Goal: Task Accomplishment & Management: Manage account settings

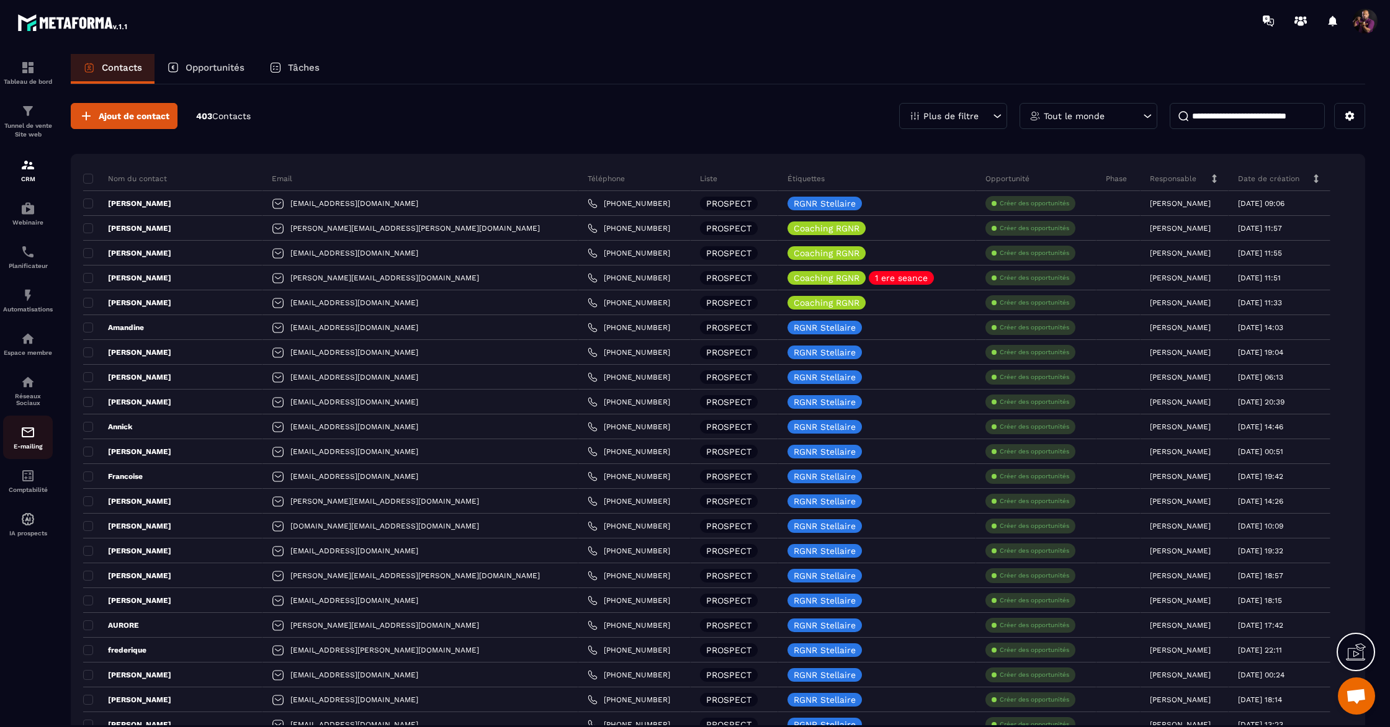
click at [33, 439] on img at bounding box center [27, 432] width 15 height 15
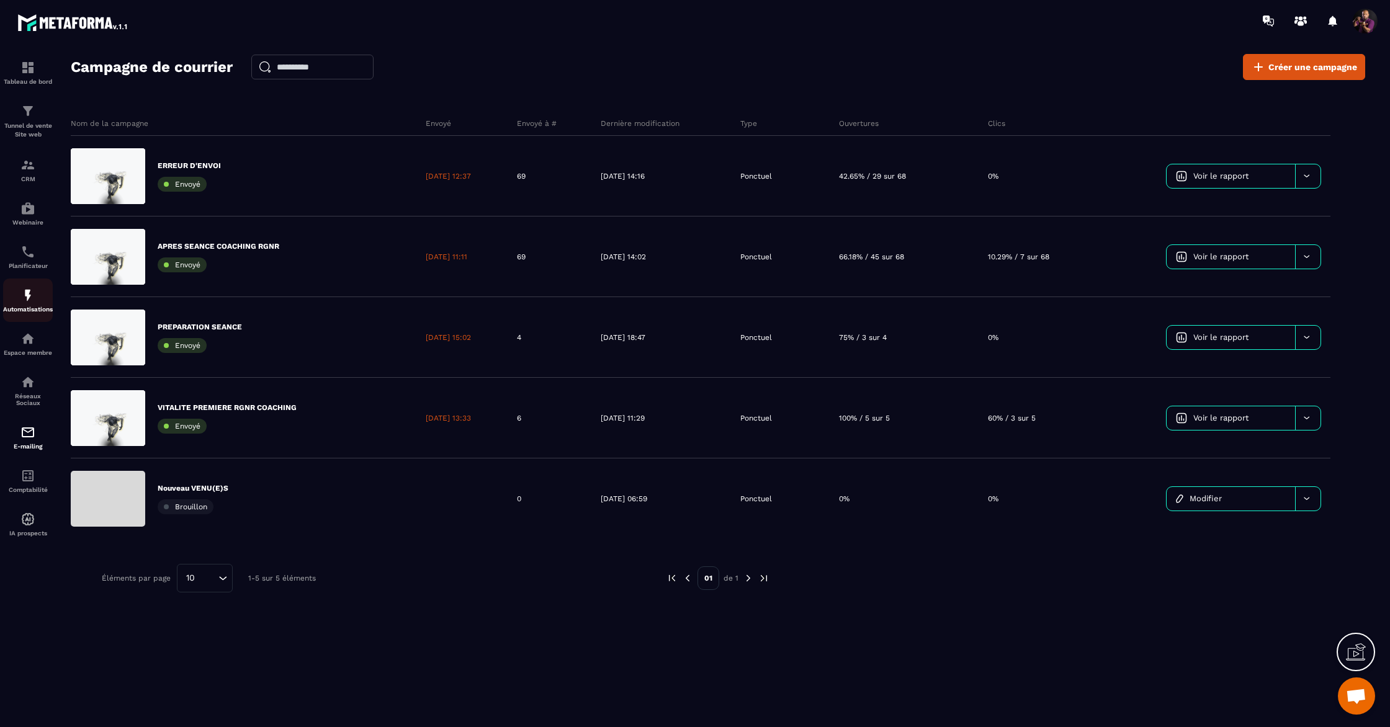
click at [22, 303] on img at bounding box center [27, 295] width 15 height 15
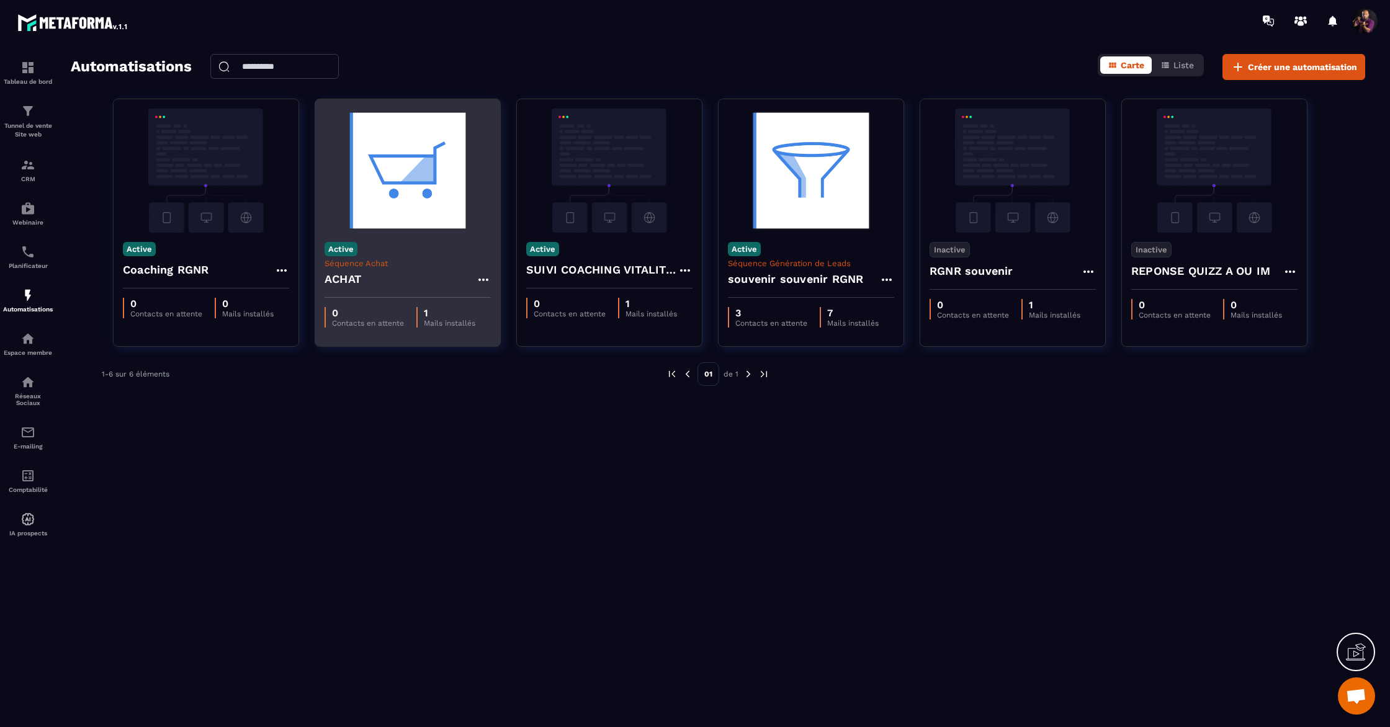
click at [427, 183] on img at bounding box center [408, 171] width 166 height 124
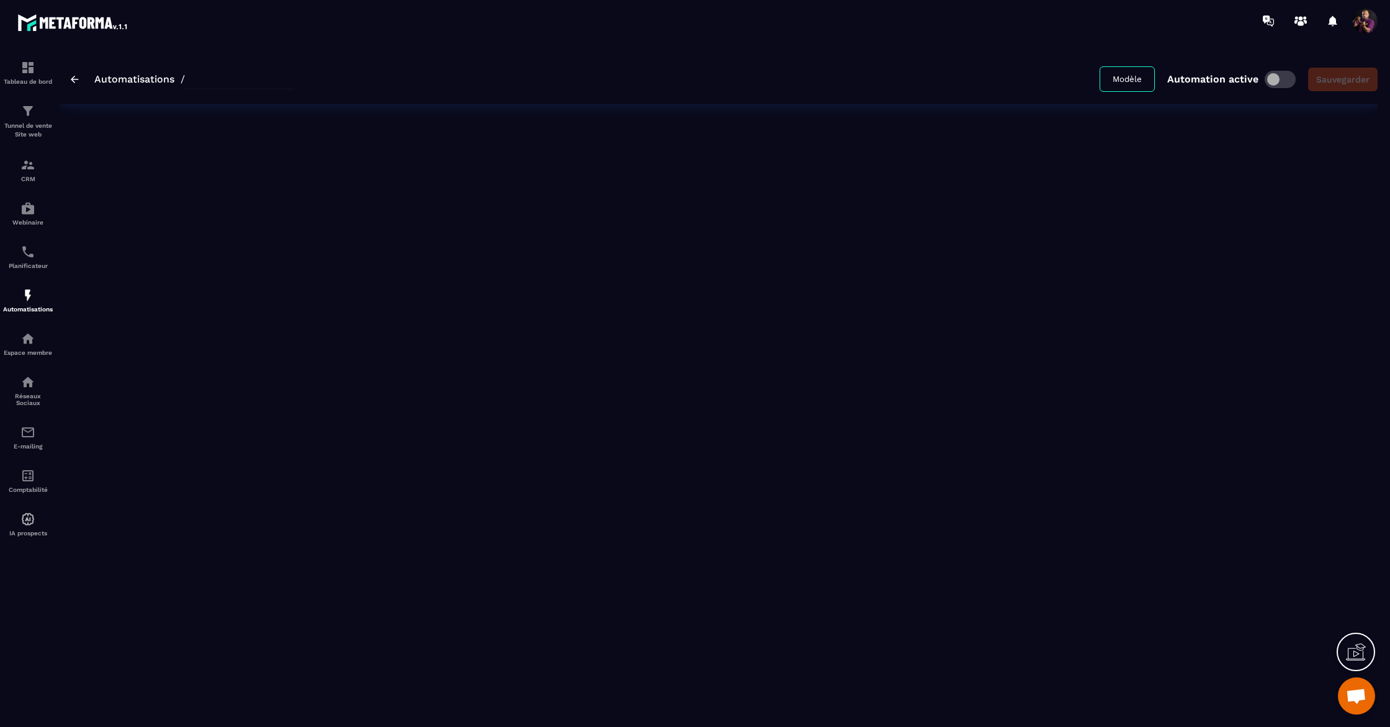
type input "*****"
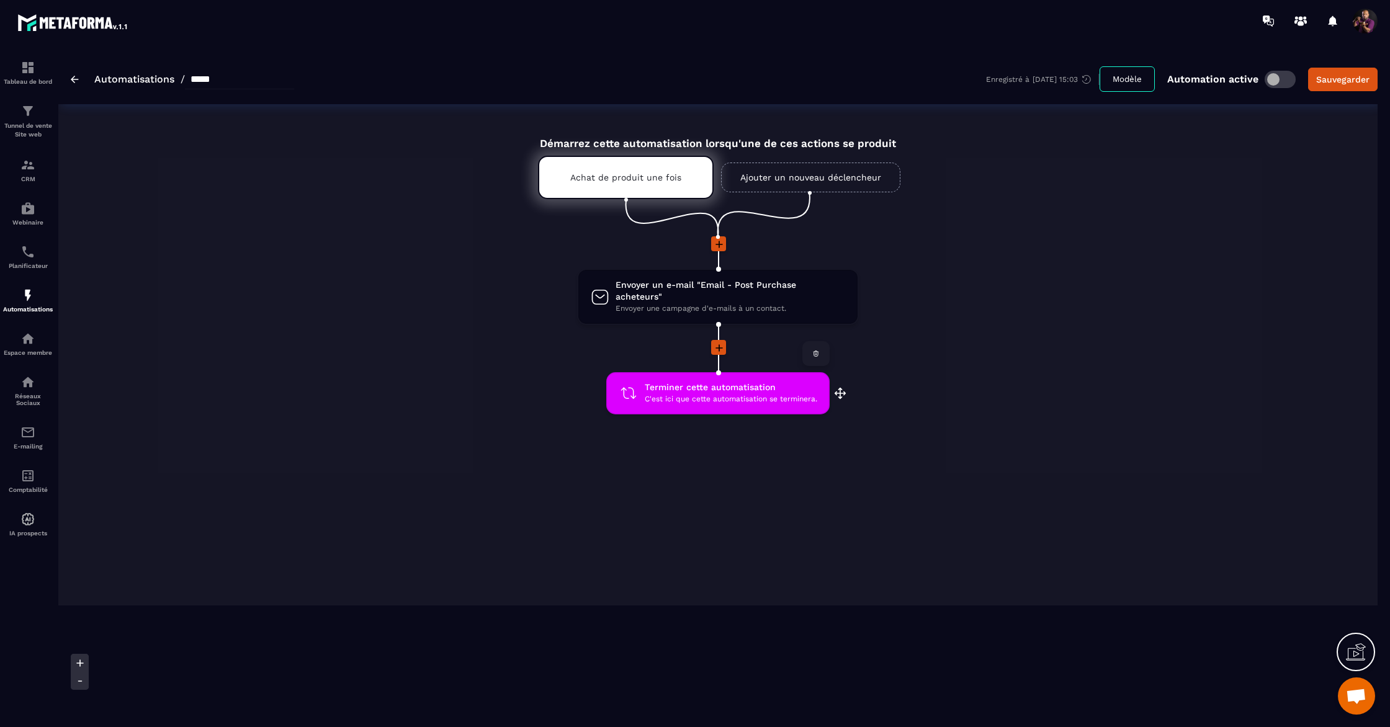
click at [727, 382] on span "Terminer cette automatisation" at bounding box center [731, 388] width 173 height 12
click at [652, 182] on p "Achat de produit une fois" at bounding box center [625, 178] width 111 height 10
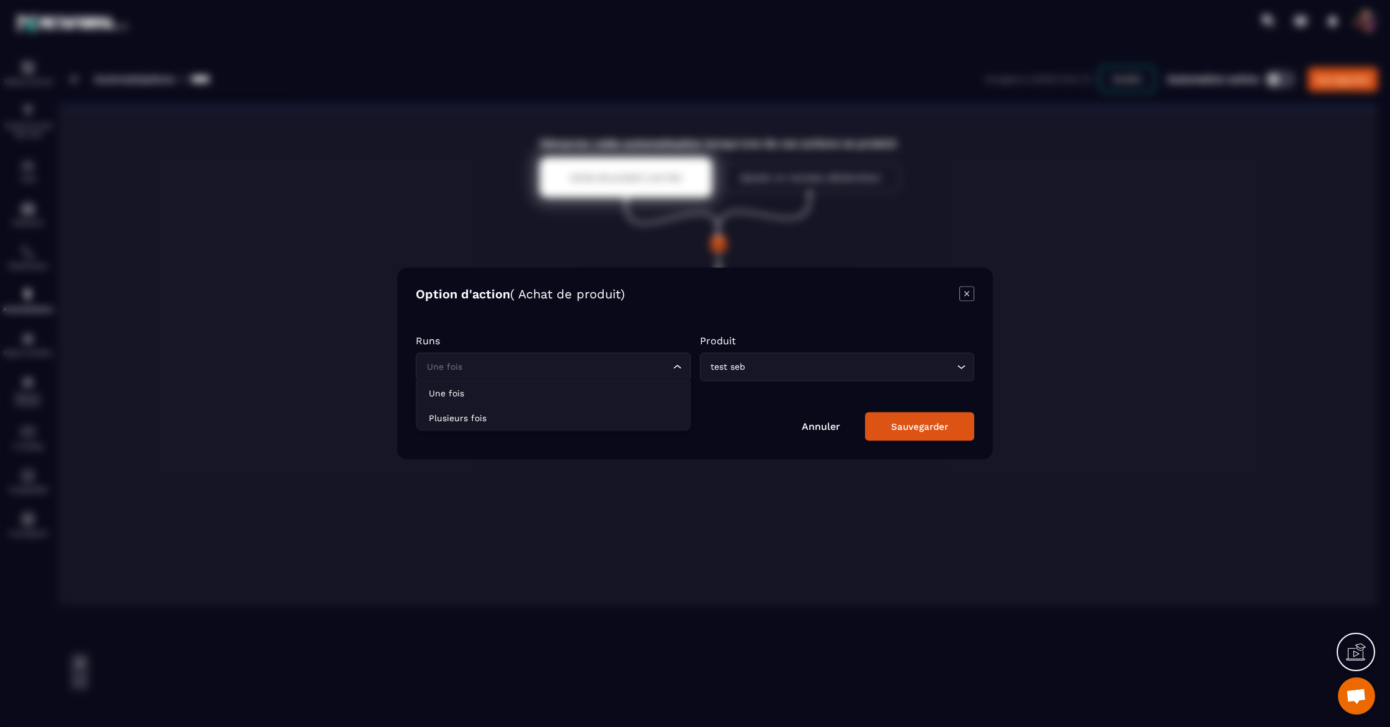
click at [677, 371] on icon "Search for option" at bounding box center [678, 367] width 12 height 12
click at [929, 430] on div "Sauvegarder" at bounding box center [919, 426] width 57 height 11
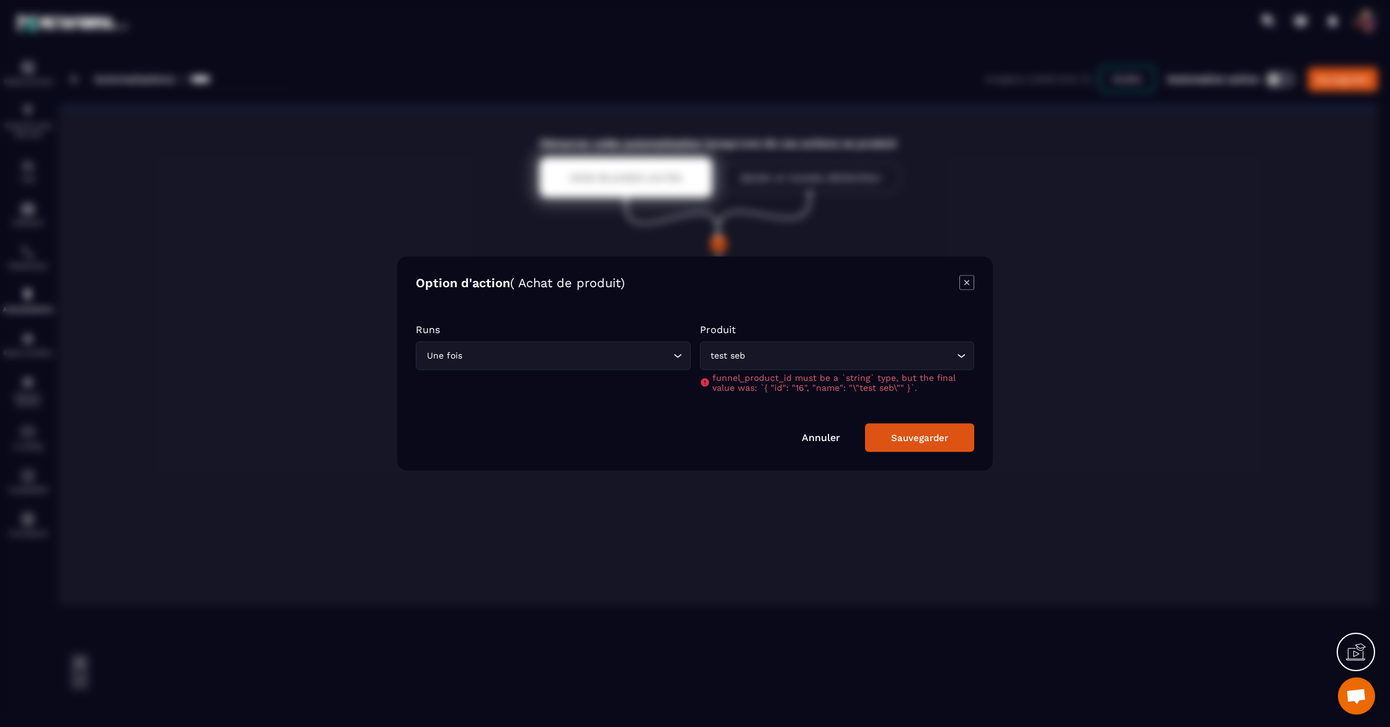
click at [960, 356] on icon "Search for option" at bounding box center [961, 356] width 7 height 4
click at [808, 361] on input "Search for option" at bounding box center [831, 356] width 246 height 14
click at [970, 279] on icon "Modal window" at bounding box center [967, 283] width 15 height 15
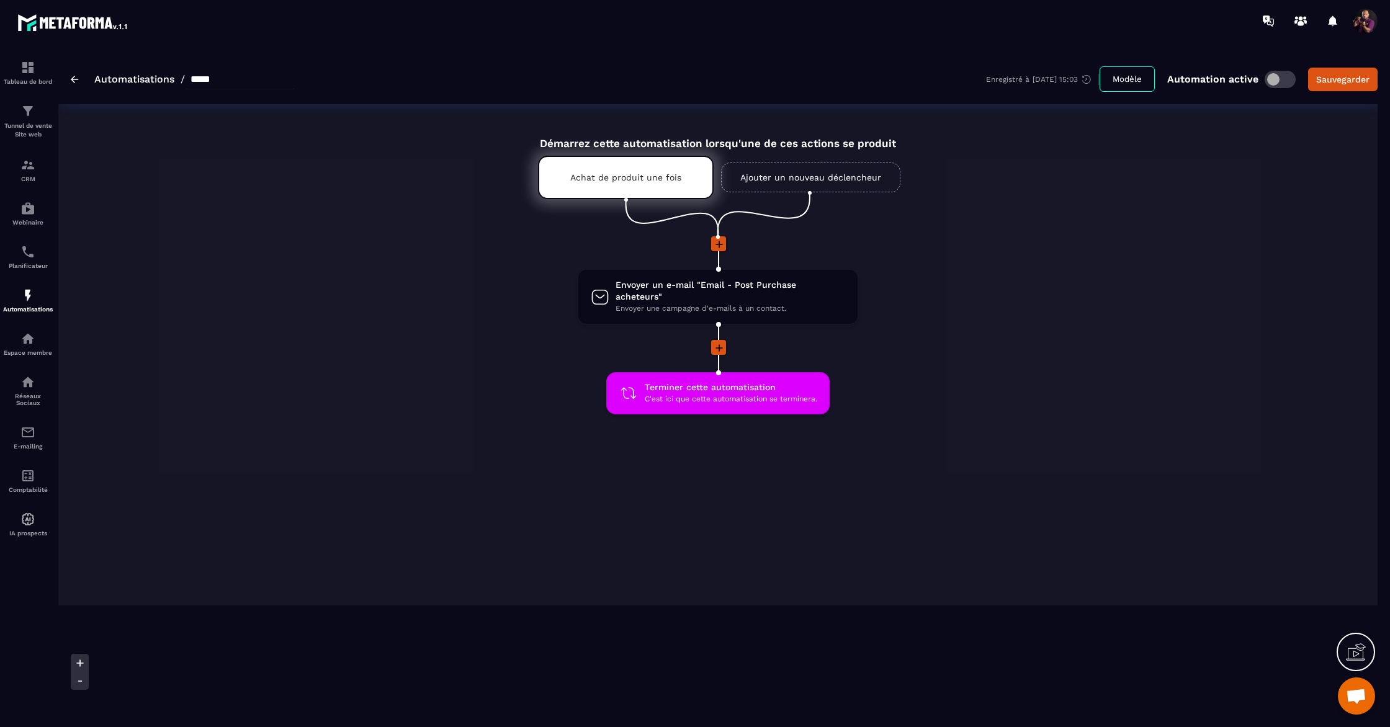
click at [76, 78] on img at bounding box center [75, 79] width 8 height 7
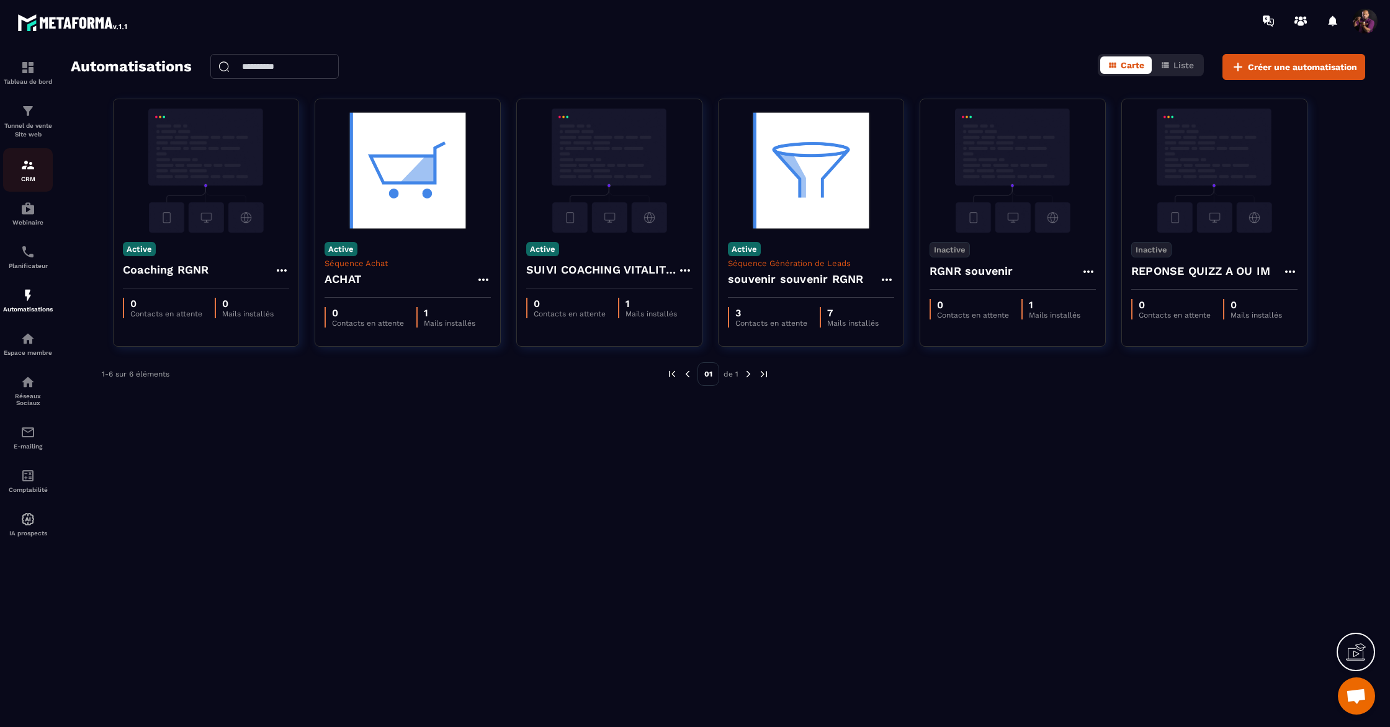
click at [19, 163] on div "CRM" at bounding box center [28, 170] width 50 height 25
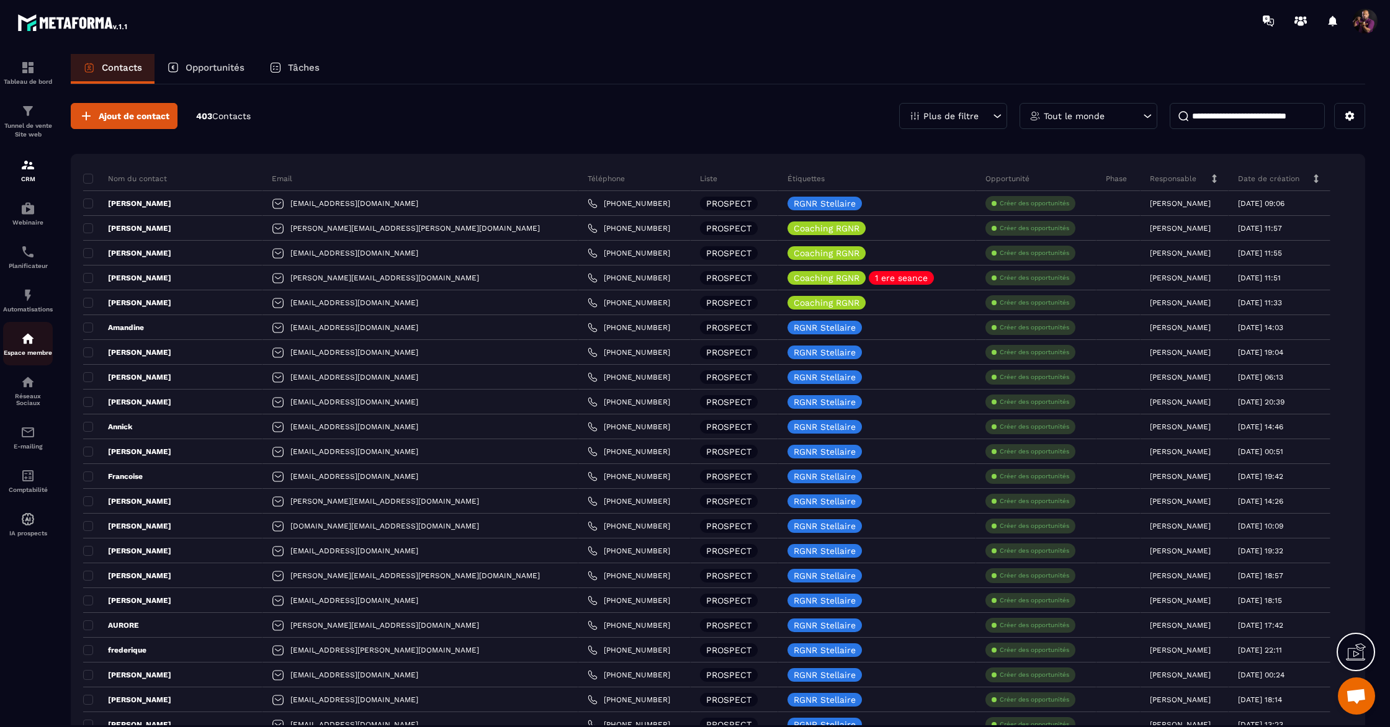
click at [29, 331] on link "Espace membre" at bounding box center [28, 343] width 50 height 43
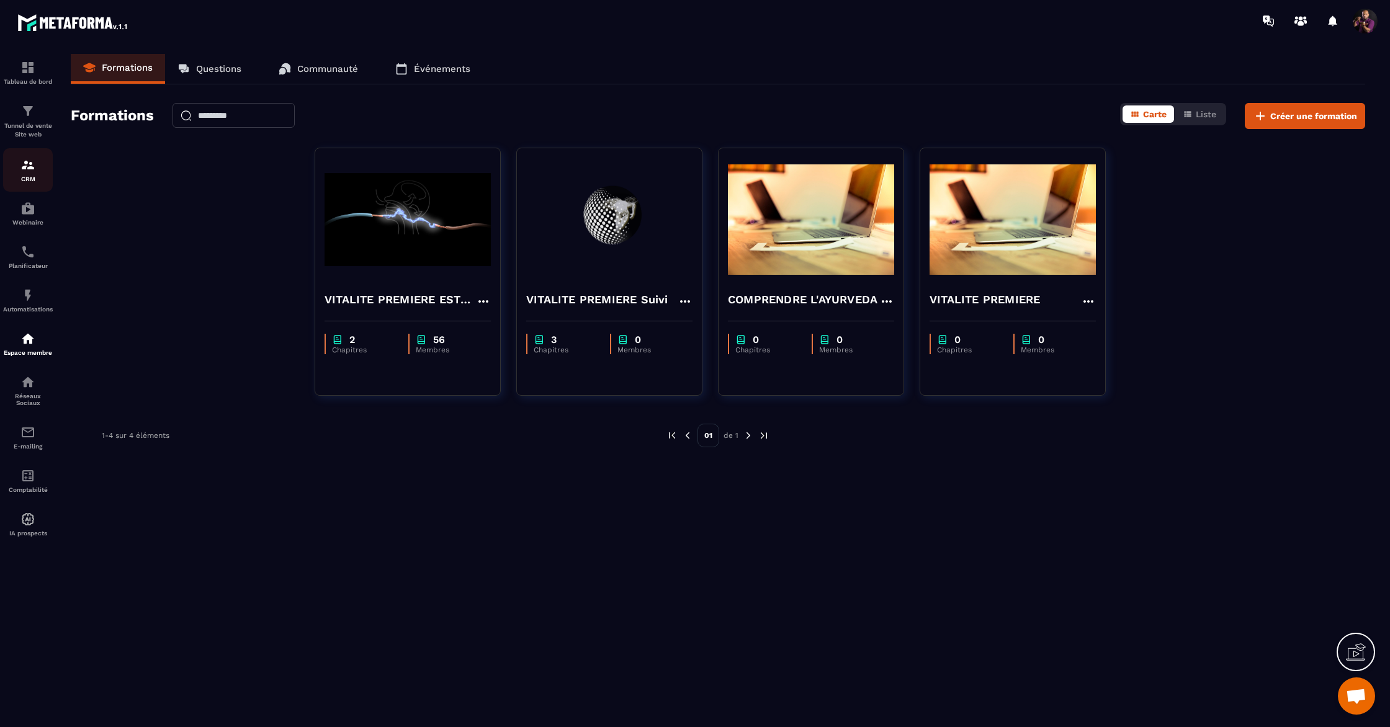
click at [22, 181] on p "CRM" at bounding box center [28, 179] width 50 height 7
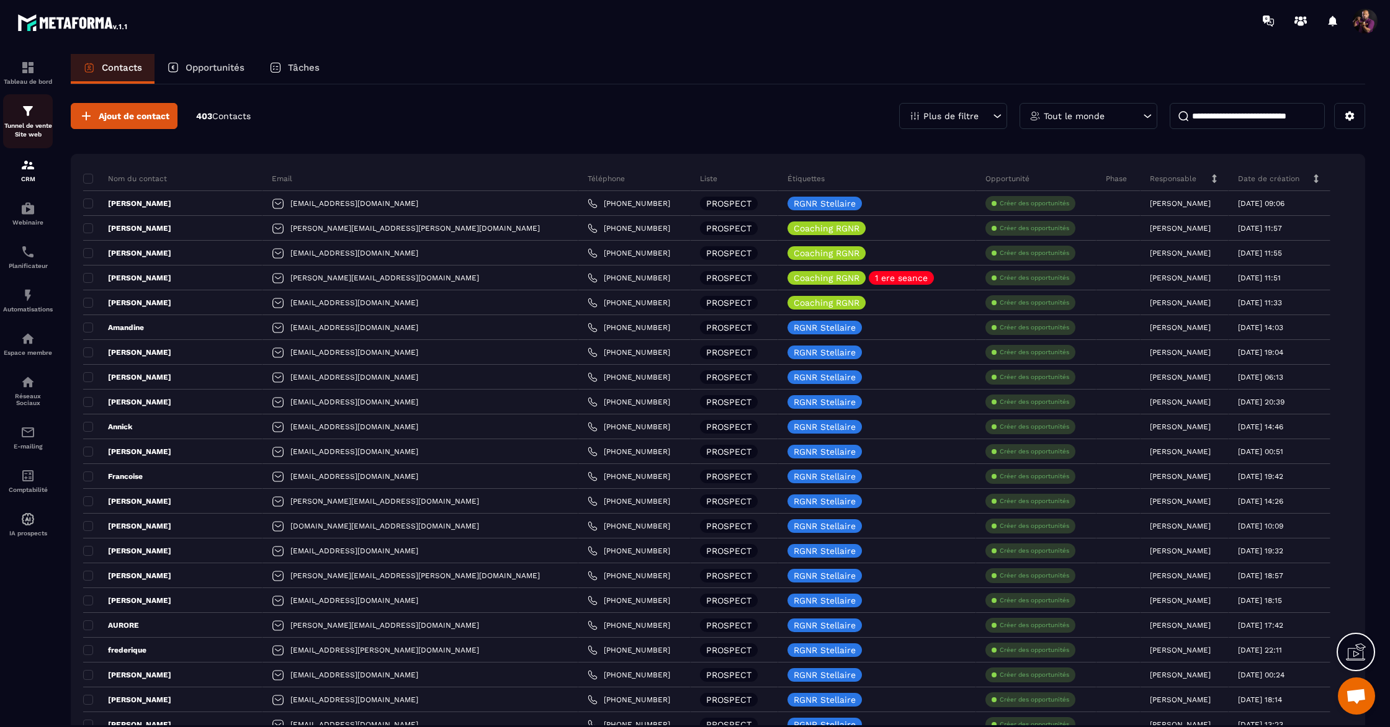
click at [44, 140] on link "Tunnel de vente Site web" at bounding box center [28, 121] width 50 height 54
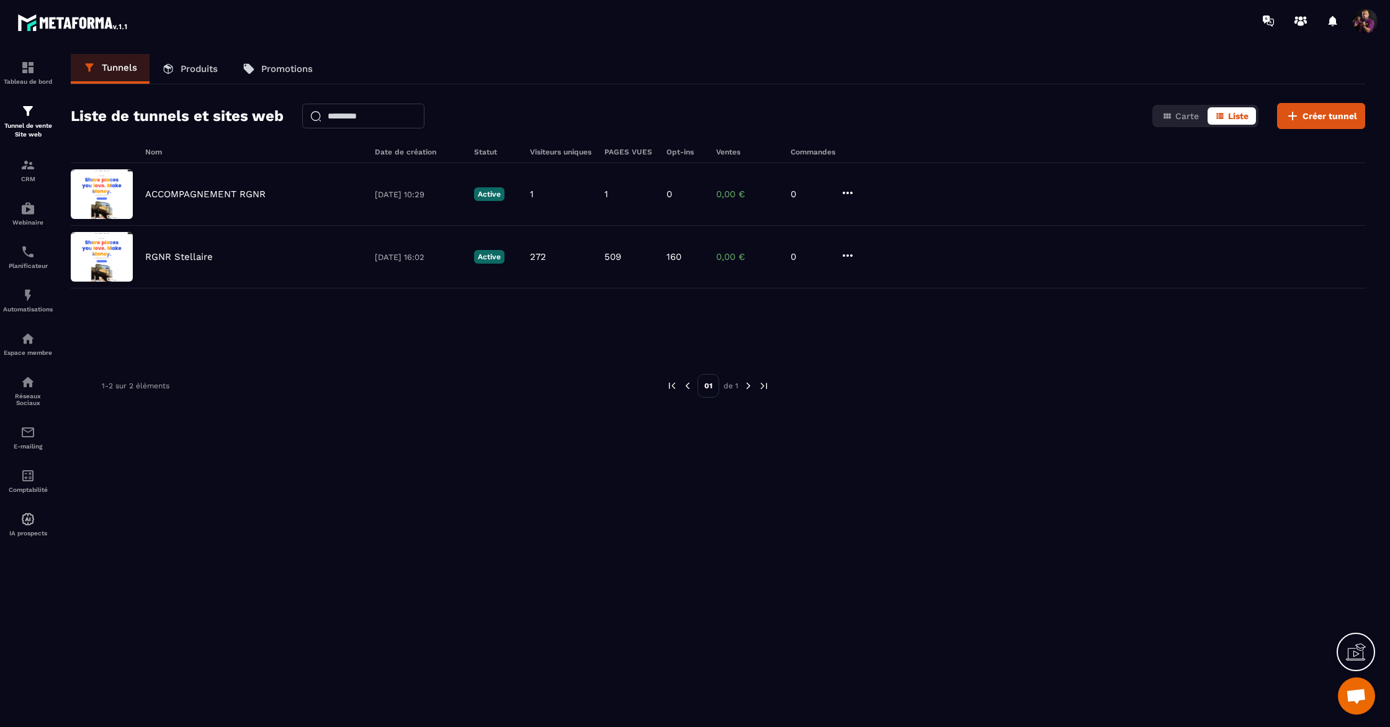
click at [202, 68] on p "Produits" at bounding box center [199, 68] width 37 height 11
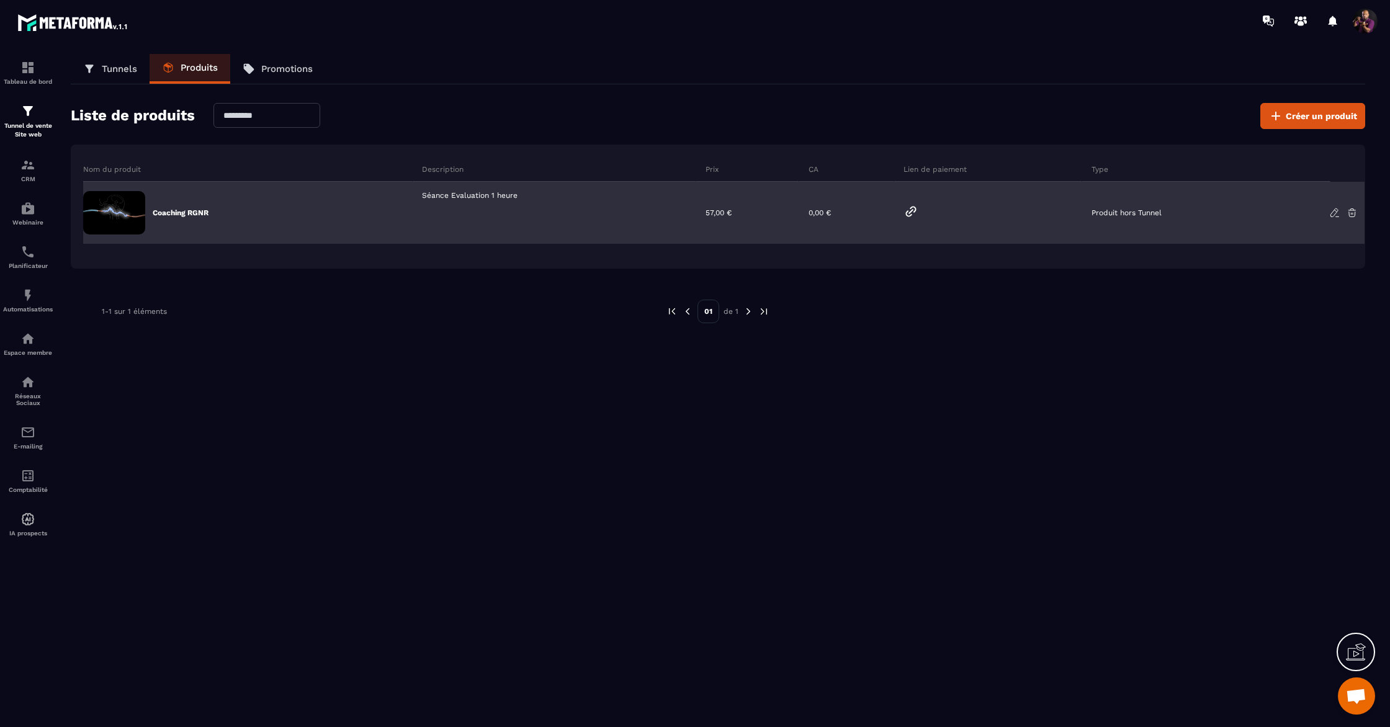
click at [345, 209] on div "Coaching RGNR" at bounding box center [248, 213] width 330 height 62
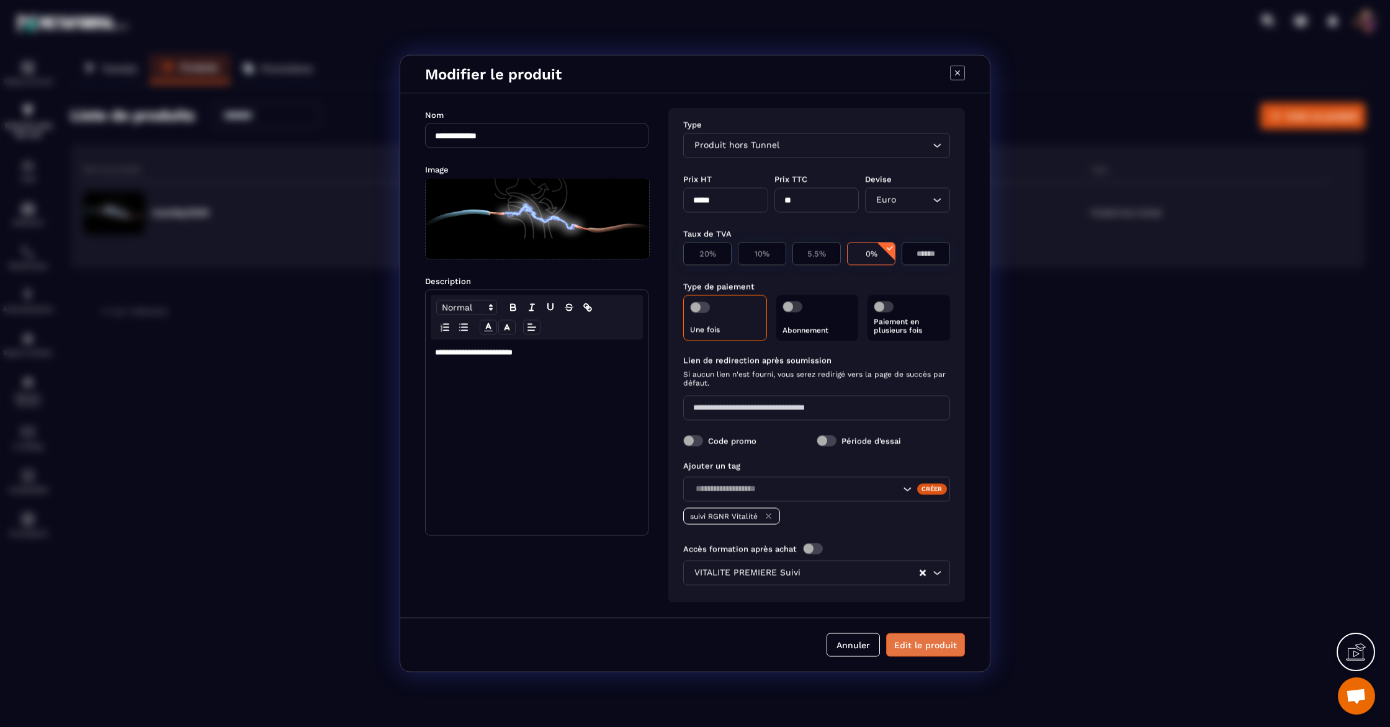
click at [922, 647] on button "Edit le produit" at bounding box center [925, 646] width 79 height 24
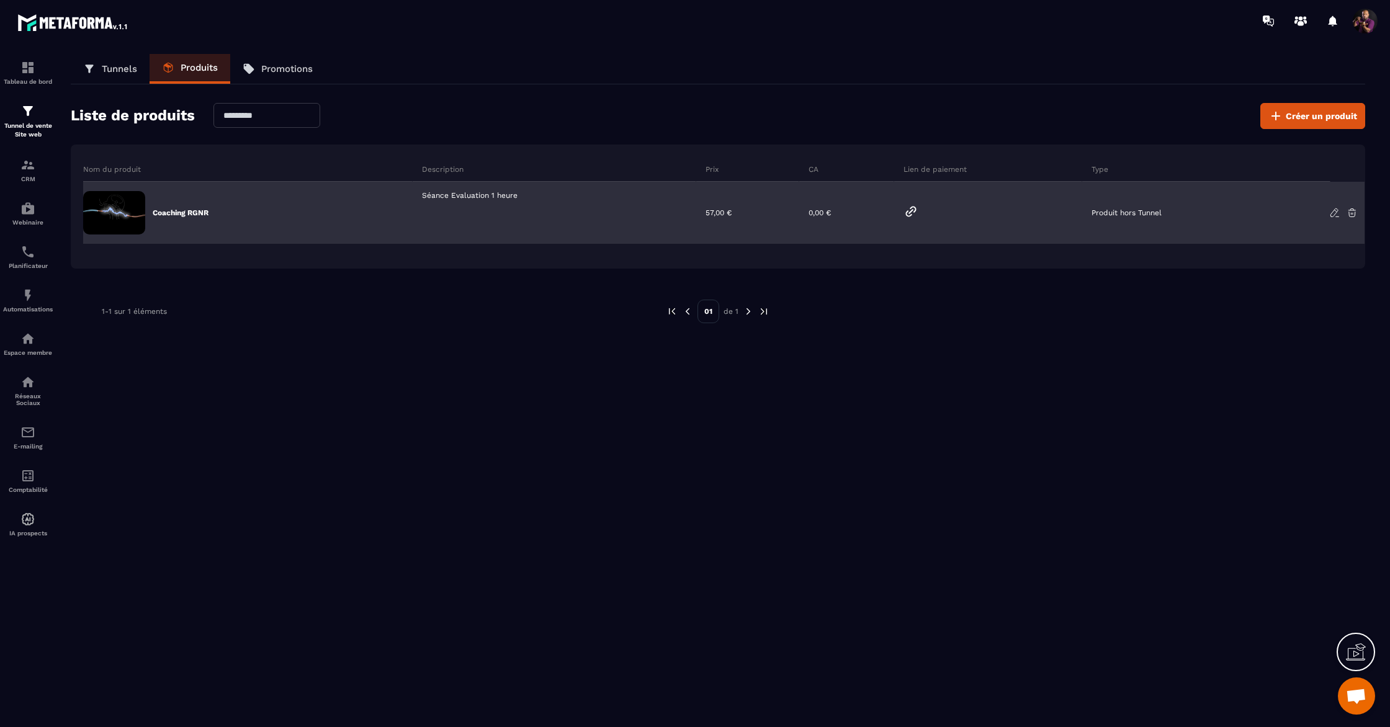
click at [463, 205] on div "Séance Evaluation 1 heure" at bounding box center [554, 213] width 283 height 62
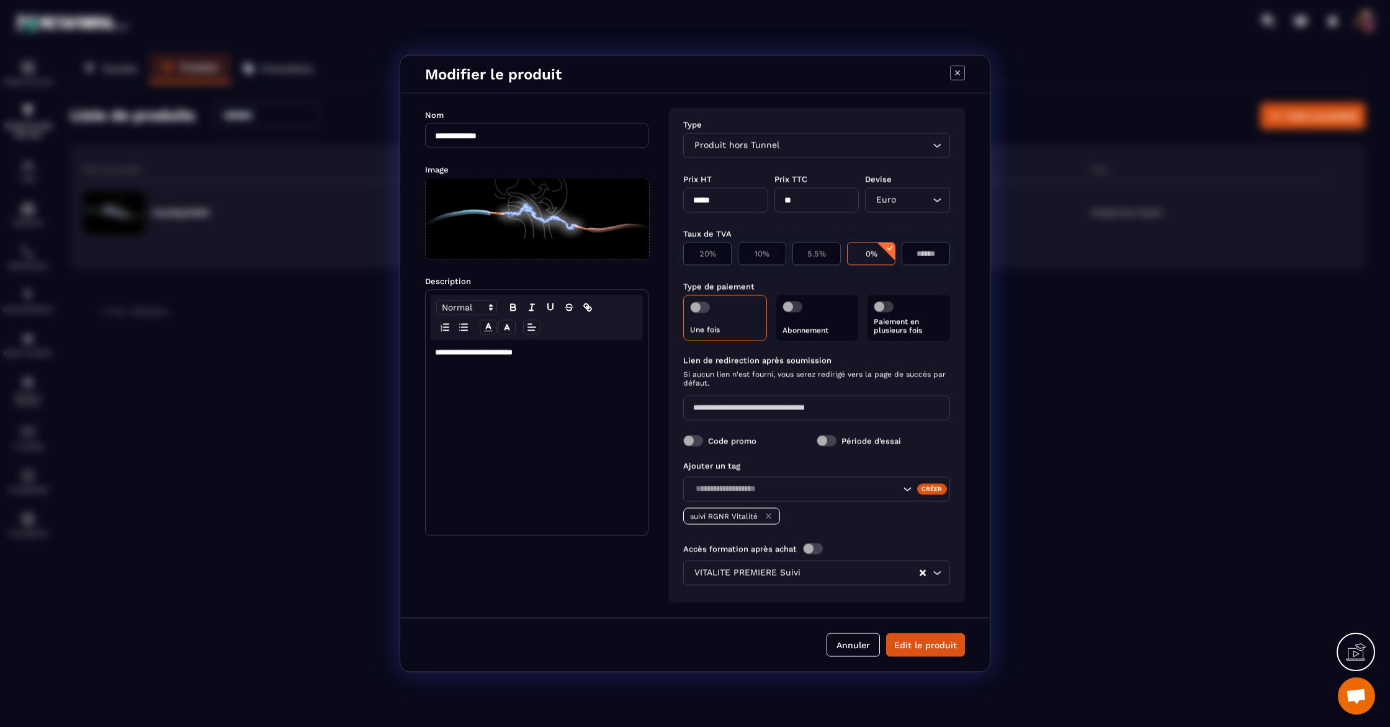
drag, startPoint x: 524, startPoint y: 138, endPoint x: 409, endPoint y: 129, distance: 115.8
click at [409, 129] on div "**********" at bounding box center [695, 356] width 590 height 524
click at [956, 74] on icon "Modal window" at bounding box center [957, 72] width 5 height 5
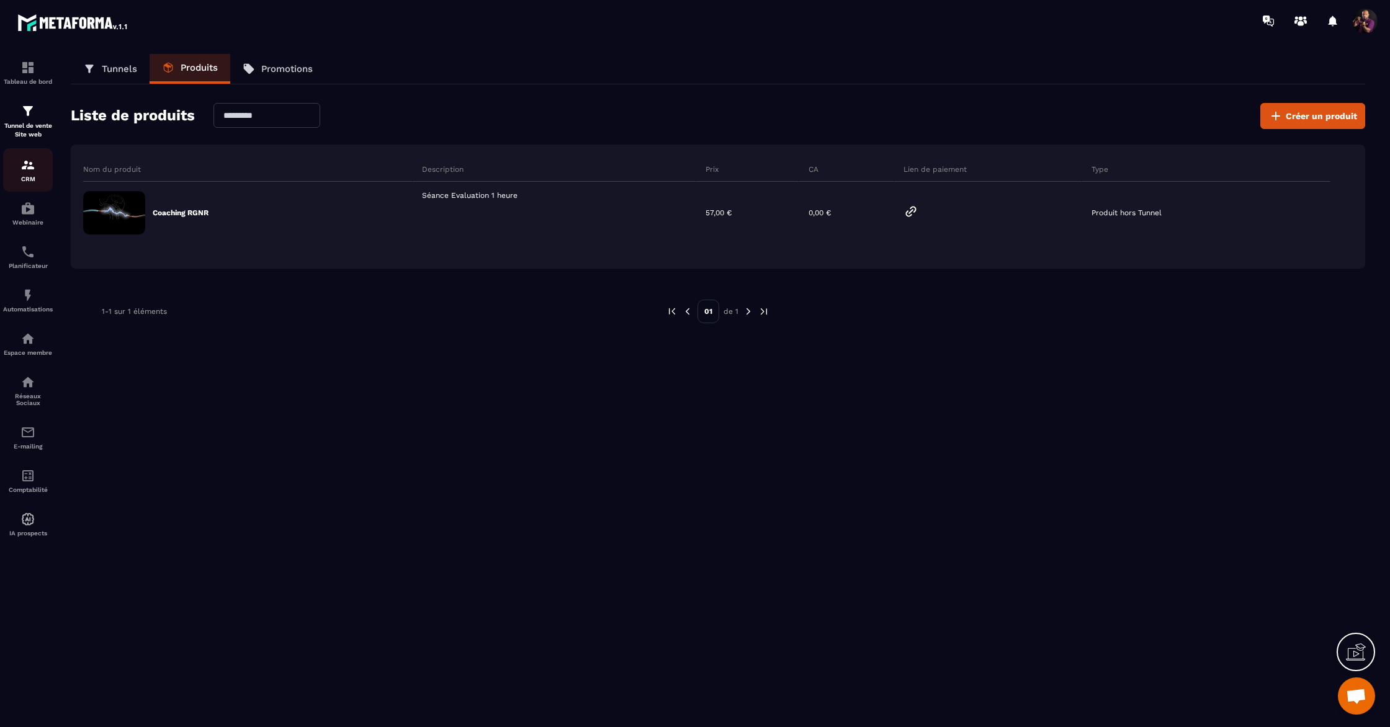
click at [20, 171] on img at bounding box center [27, 165] width 15 height 15
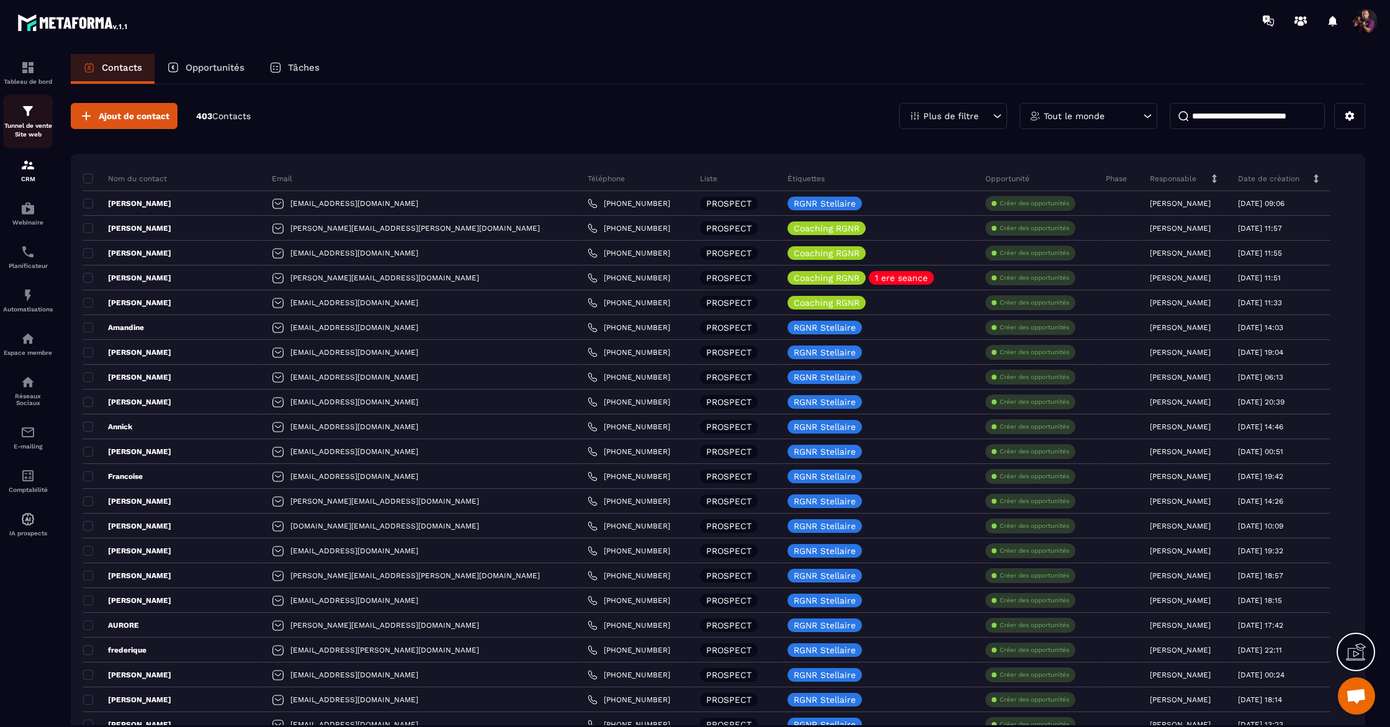
click at [37, 120] on div "Tunnel de vente Site web" at bounding box center [28, 121] width 50 height 35
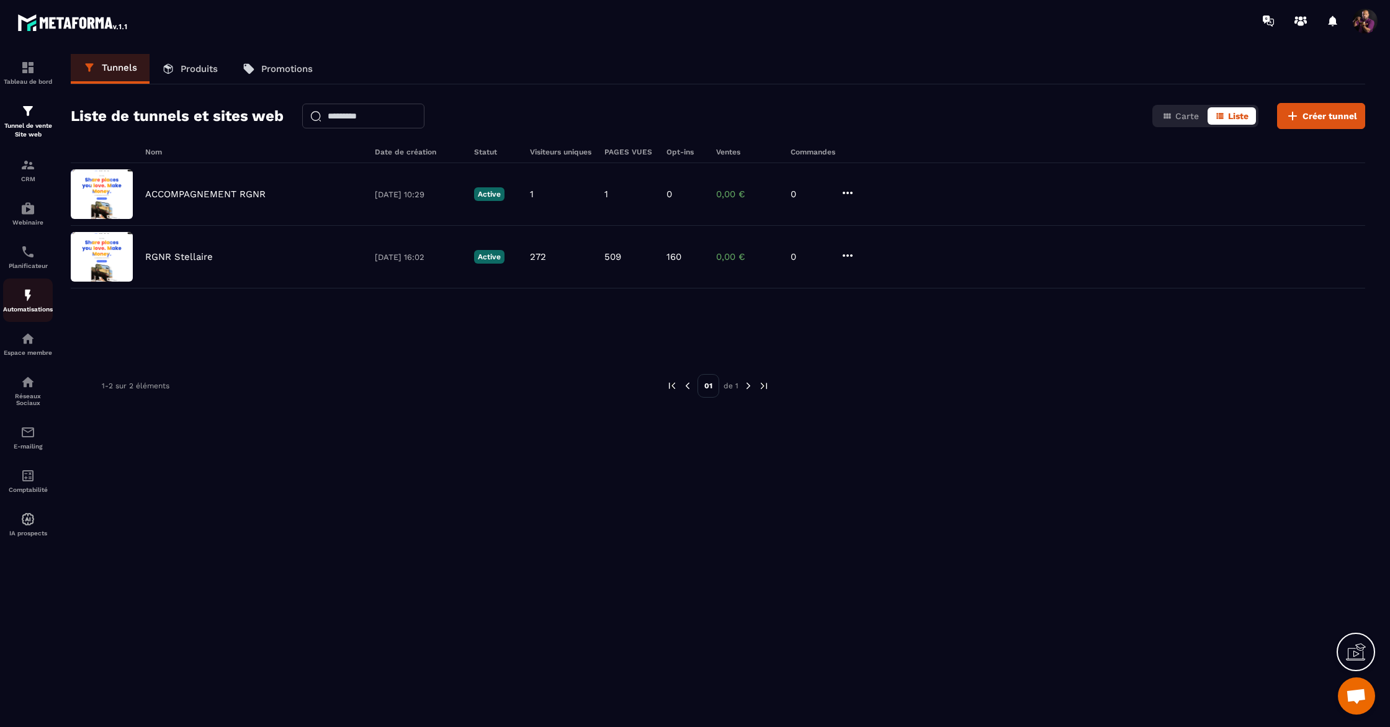
click at [17, 303] on div "Automatisations" at bounding box center [28, 300] width 50 height 25
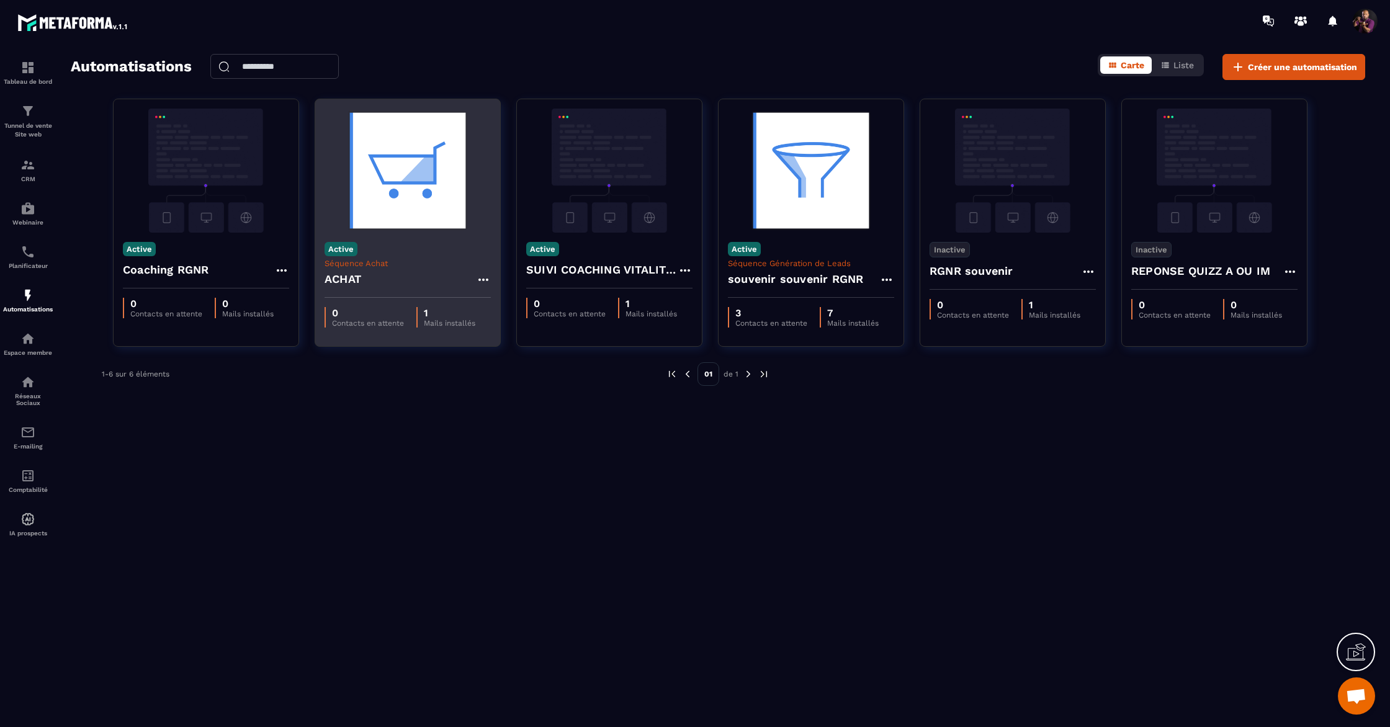
click at [408, 214] on img at bounding box center [408, 171] width 166 height 124
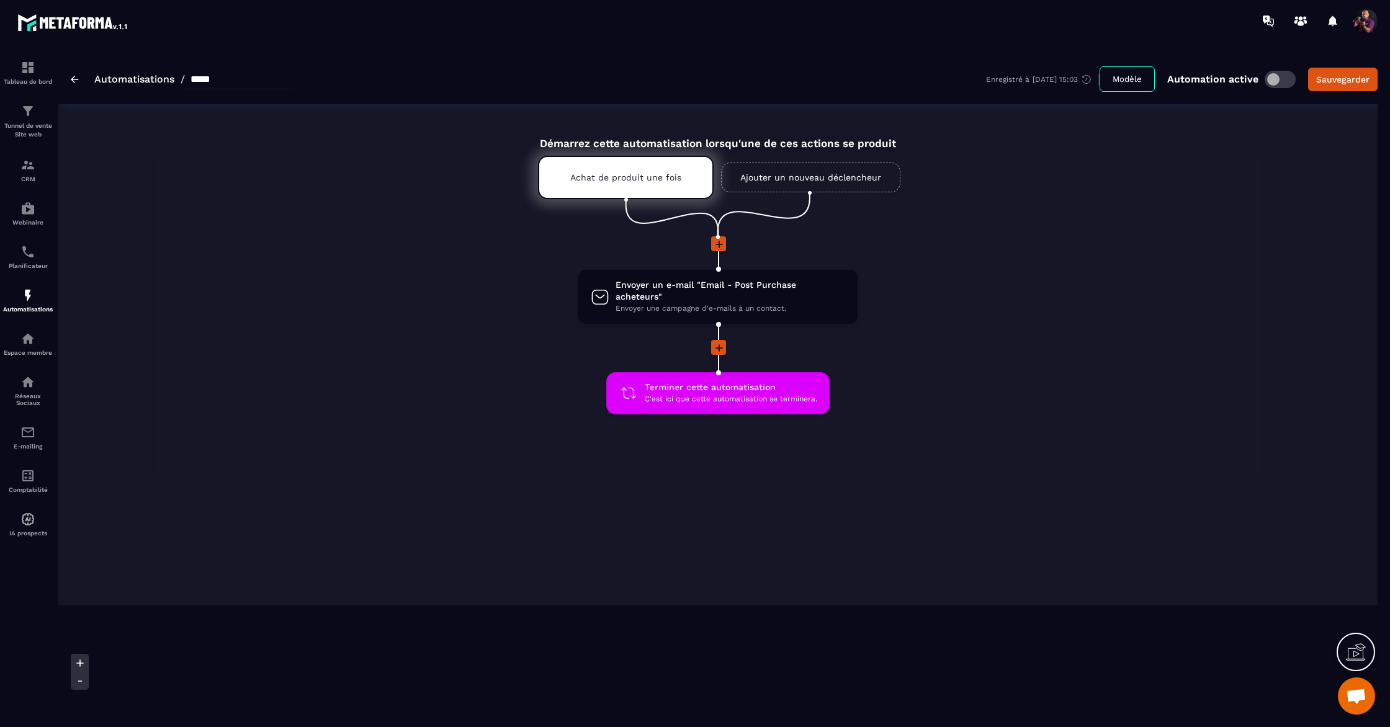
click at [637, 179] on p "Achat de produit une fois" at bounding box center [625, 178] width 111 height 10
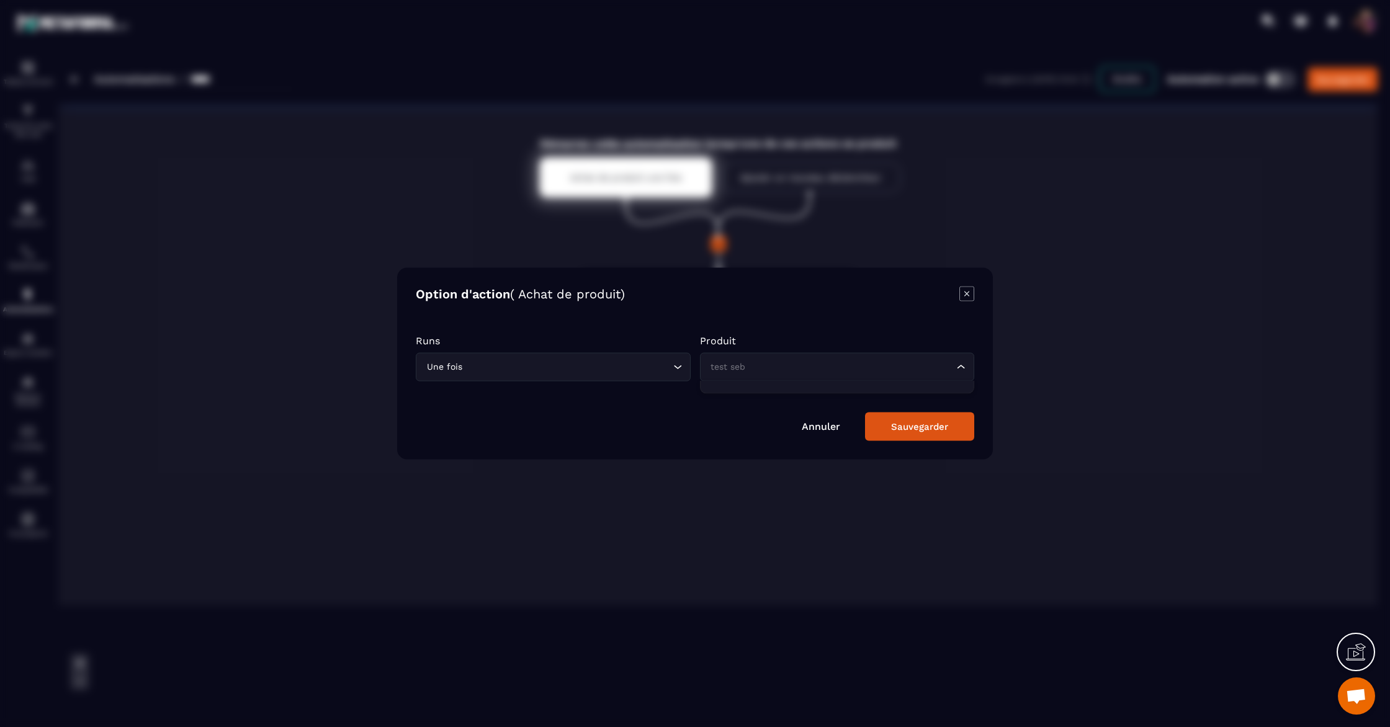
click at [958, 358] on div "test seb Loading..." at bounding box center [837, 367] width 275 height 29
click at [911, 371] on input "Search for option" at bounding box center [831, 368] width 246 height 14
paste input "**********"
click at [858, 397] on span "Veuillez rechercher" at bounding box center [837, 397] width 83 height 10
click at [866, 397] on span "Veuillez rechercher" at bounding box center [837, 397] width 83 height 10
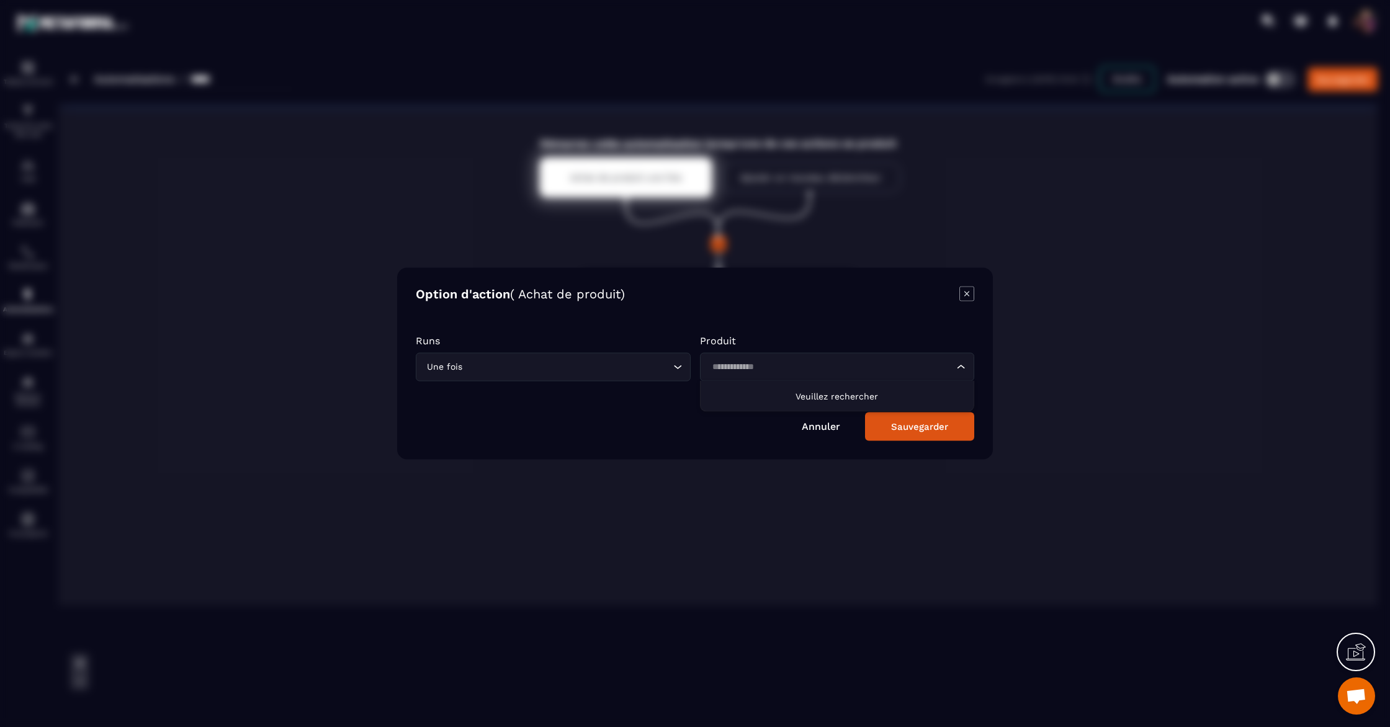
type input "**********"
click at [916, 435] on button "Sauvegarder" at bounding box center [919, 427] width 109 height 29
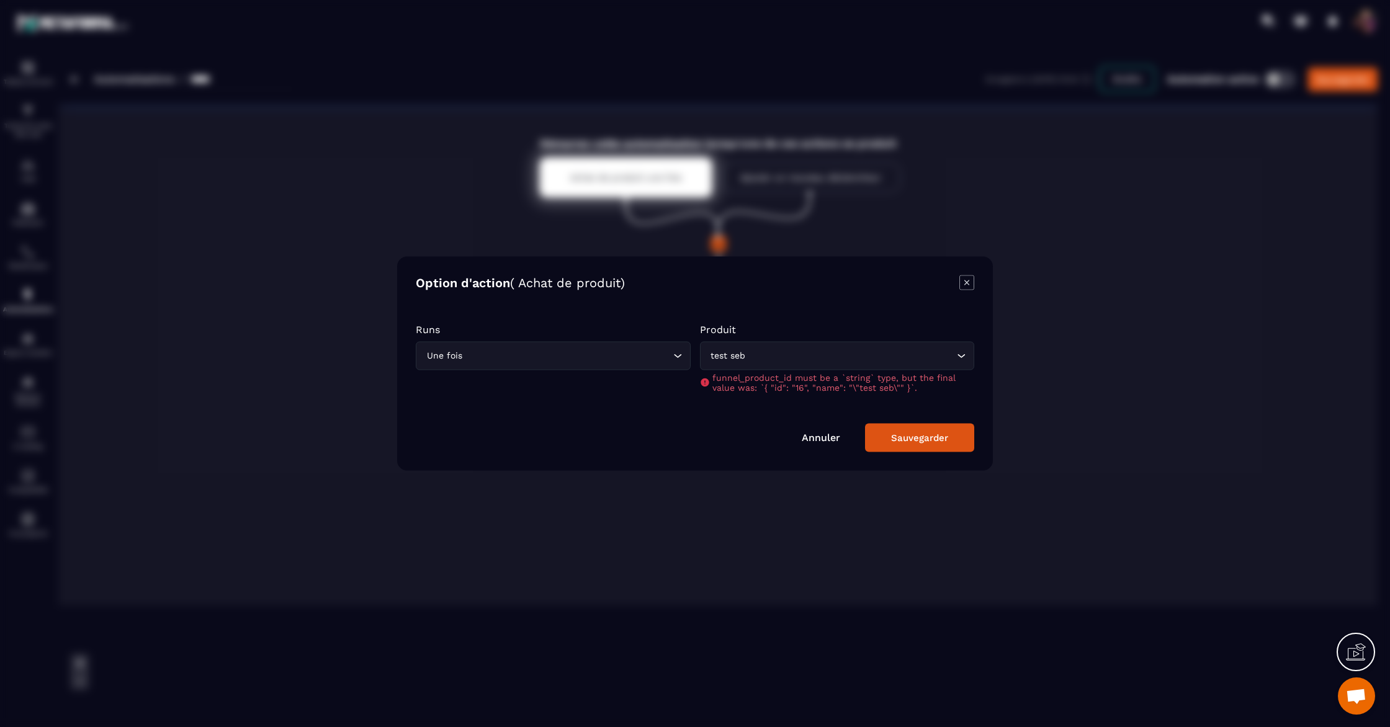
click at [970, 283] on icon "Modal window" at bounding box center [967, 283] width 15 height 15
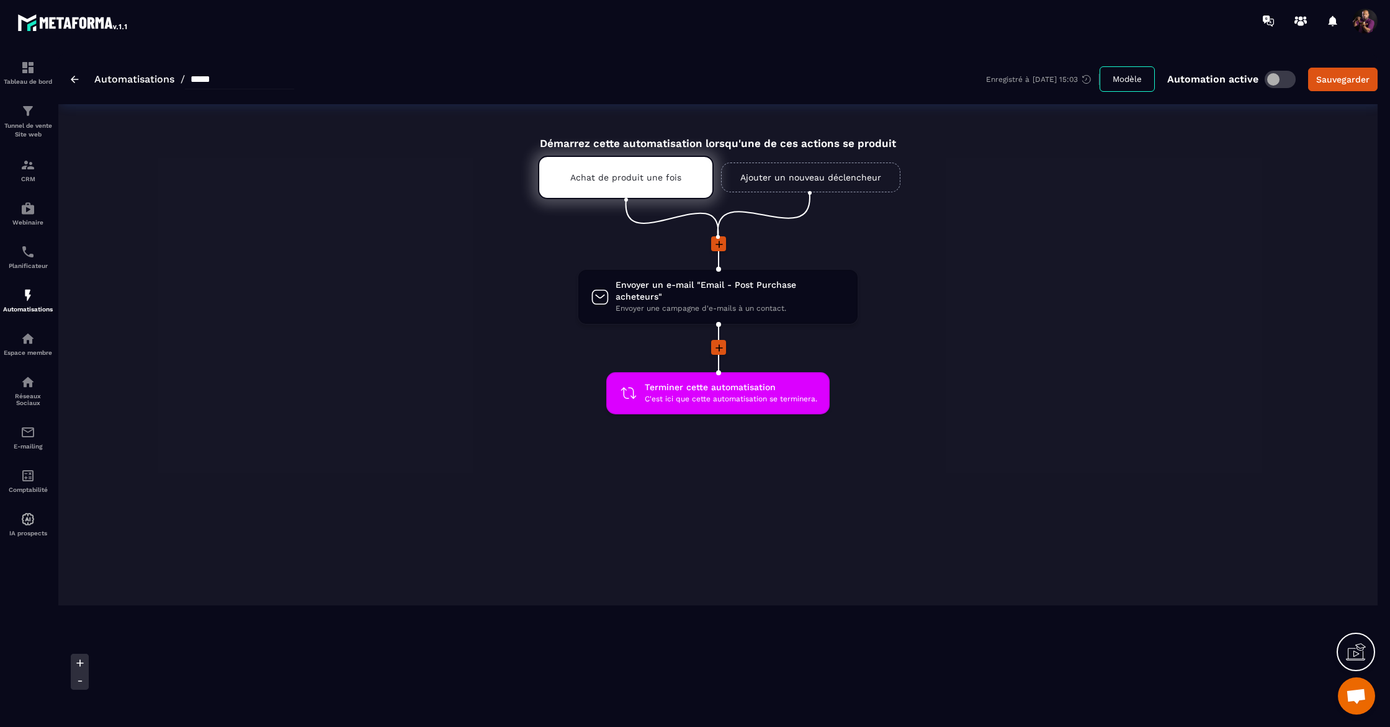
click at [765, 181] on link "Ajouter un nouveau déclencheur" at bounding box center [810, 178] width 179 height 30
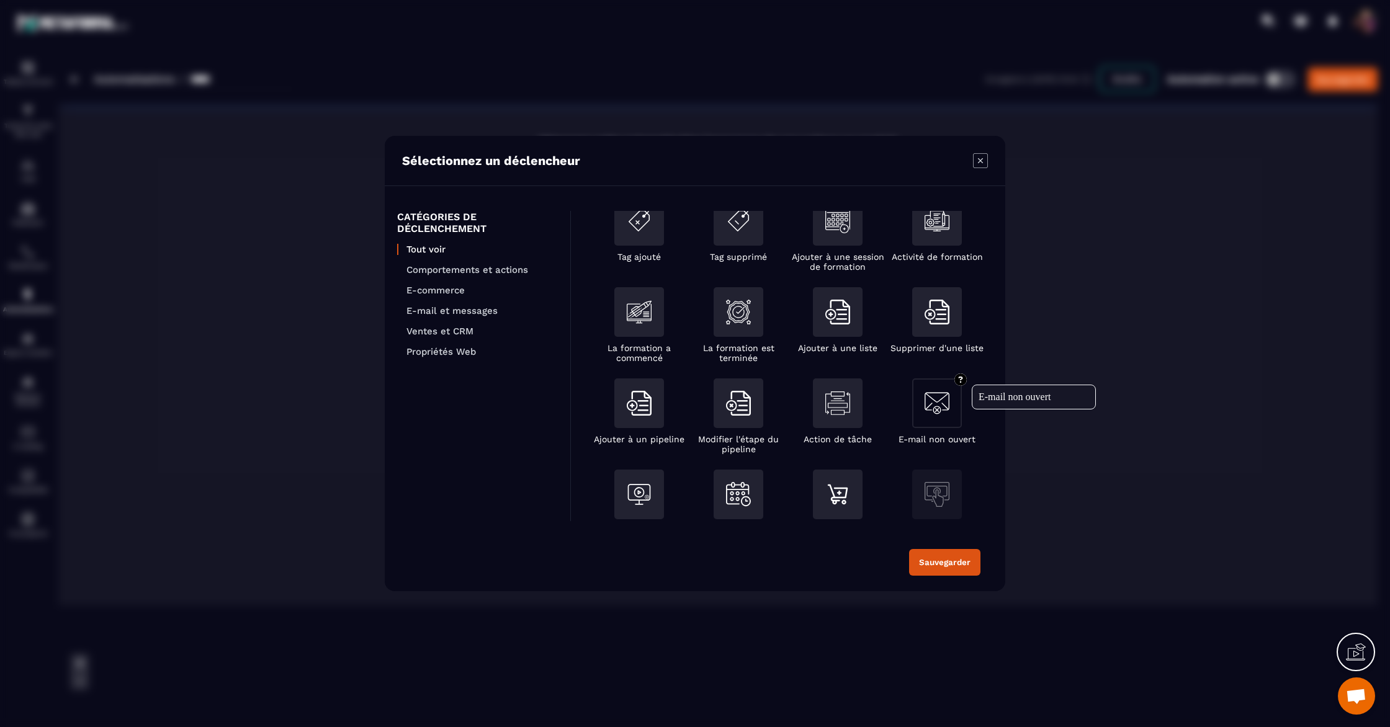
scroll to position [55, 0]
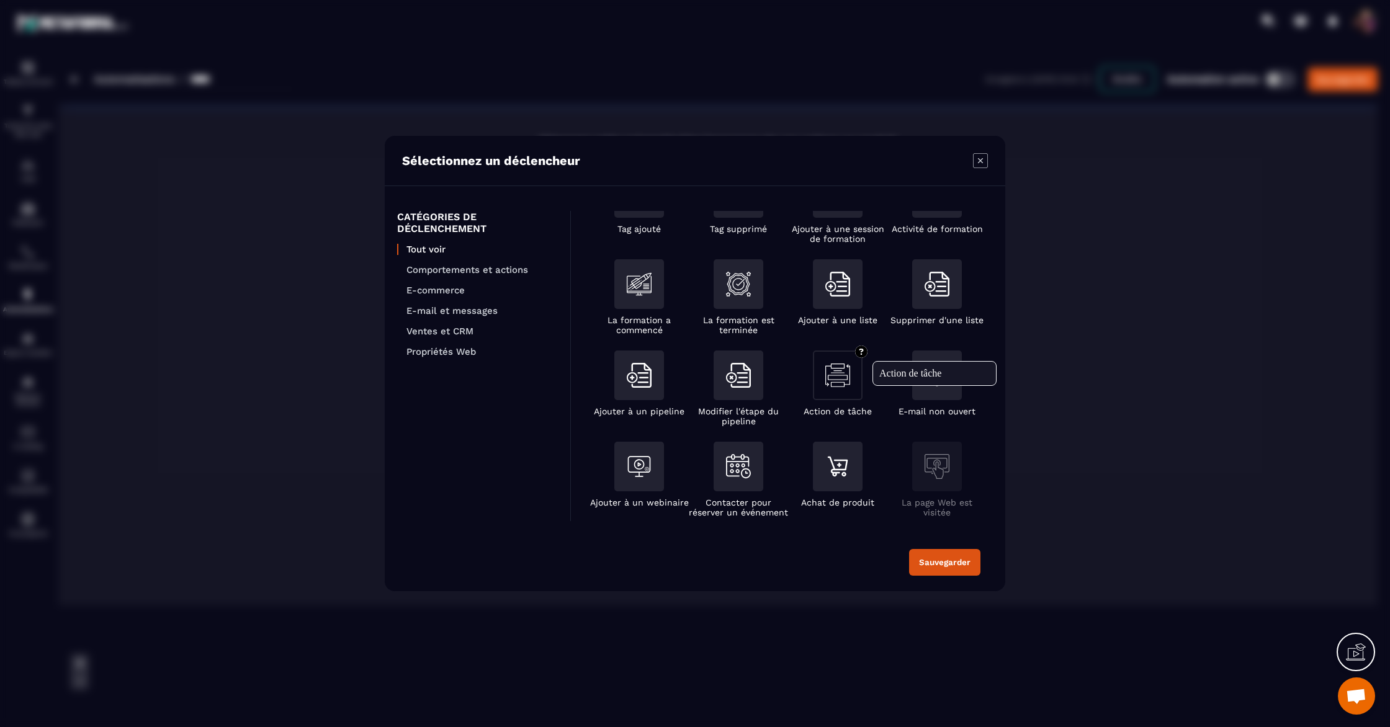
click at [838, 377] on img "Modal window" at bounding box center [838, 375] width 25 height 25
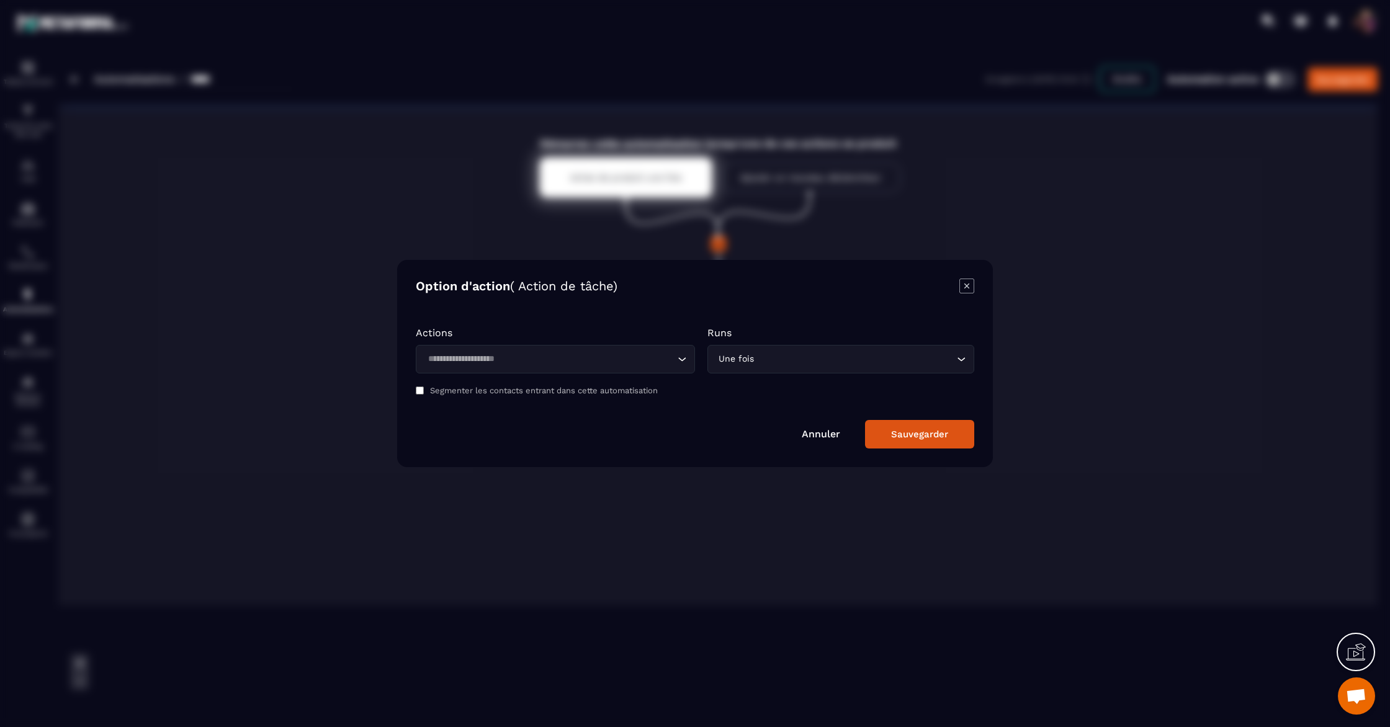
click at [676, 355] on div "Loading..." at bounding box center [682, 359] width 12 height 12
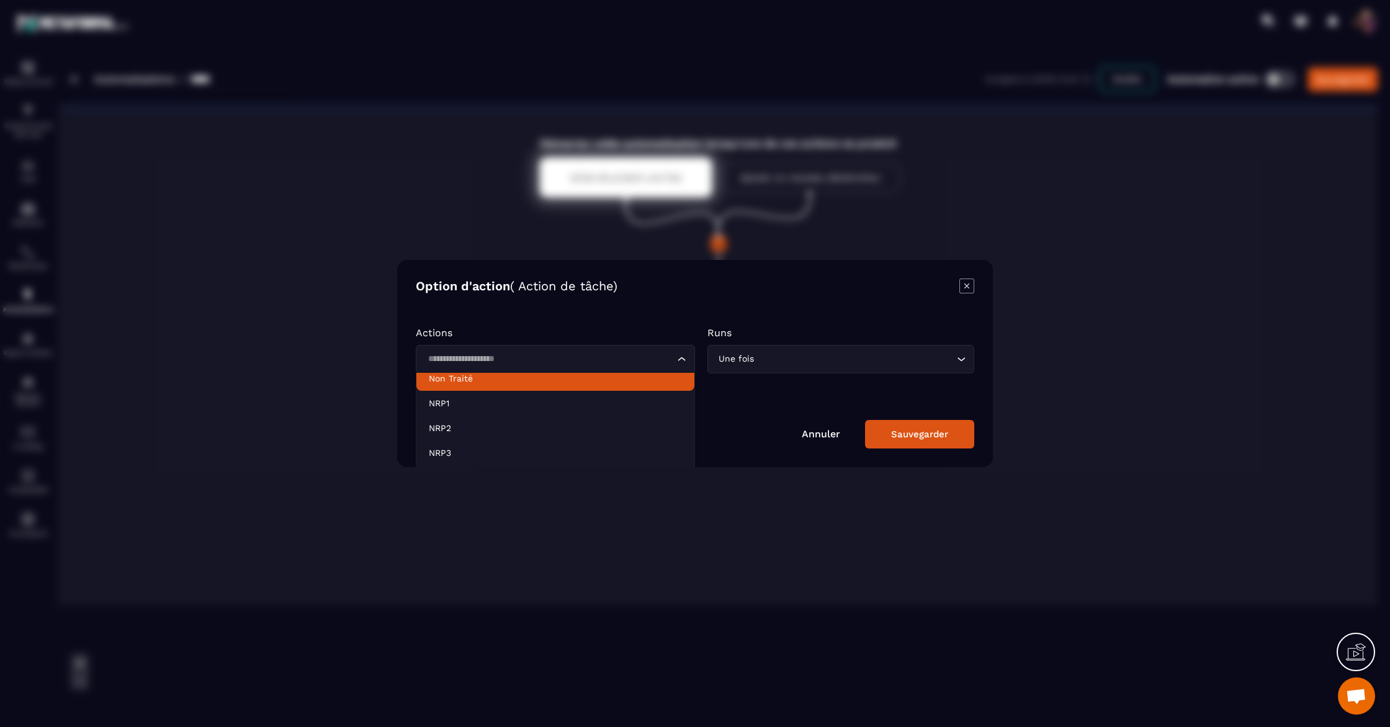
scroll to position [0, 0]
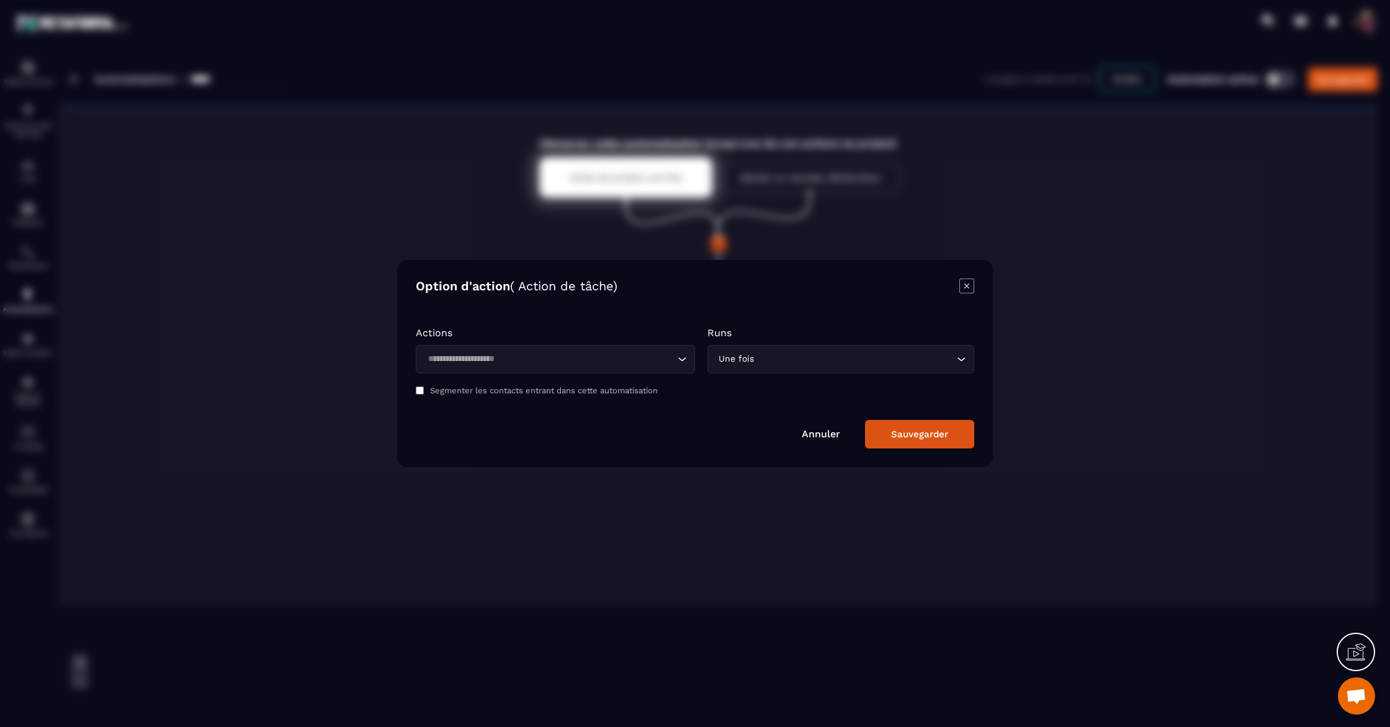
click at [971, 293] on icon "Modal window" at bounding box center [967, 286] width 14 height 14
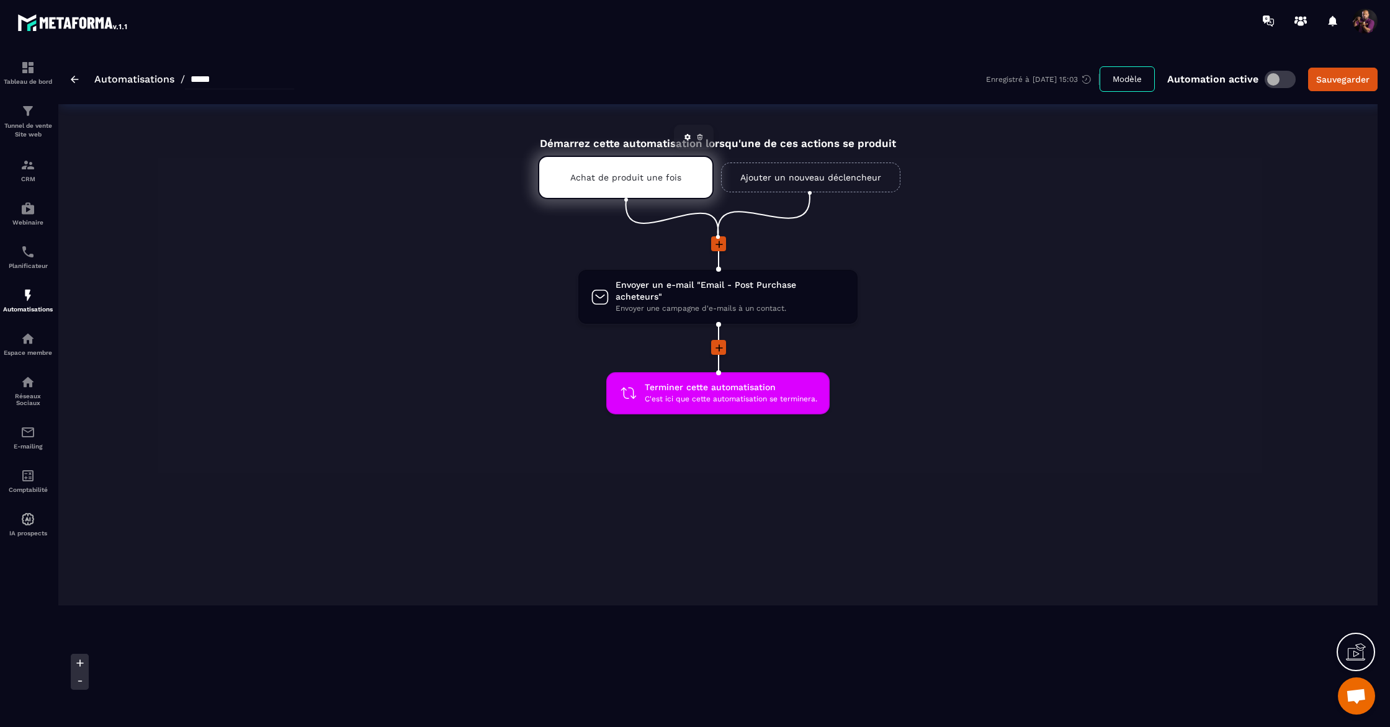
click at [588, 167] on div "Achat de produit une fois" at bounding box center [626, 177] width 176 height 43
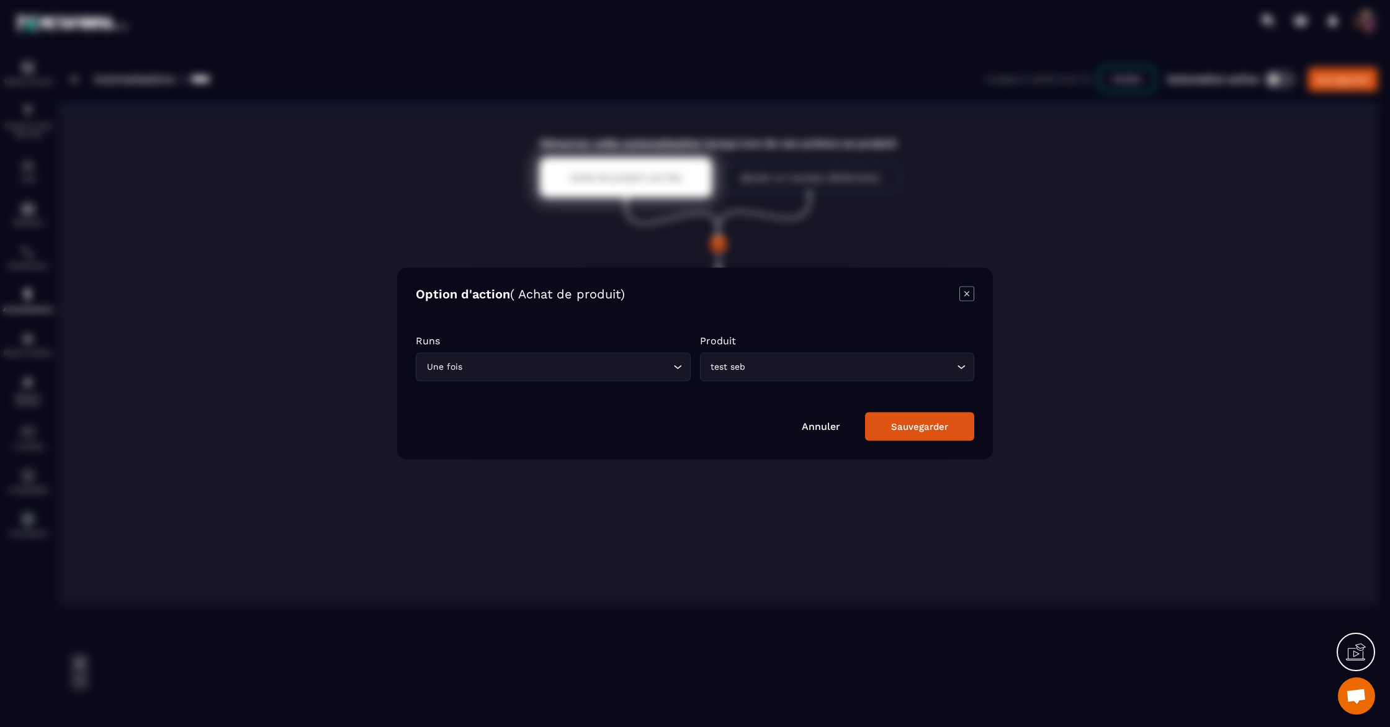
click at [970, 290] on icon "Modal window" at bounding box center [967, 294] width 15 height 15
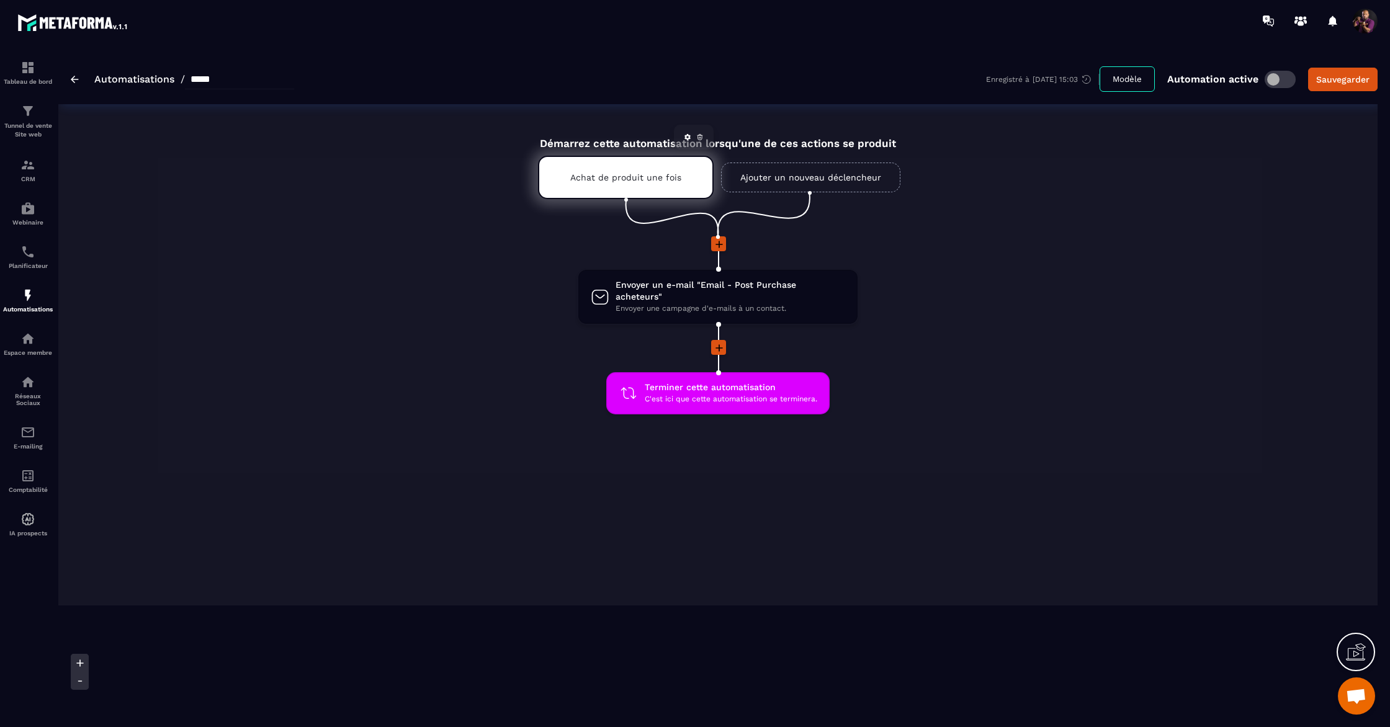
click at [623, 178] on p "Achat de produit une fois" at bounding box center [625, 178] width 111 height 10
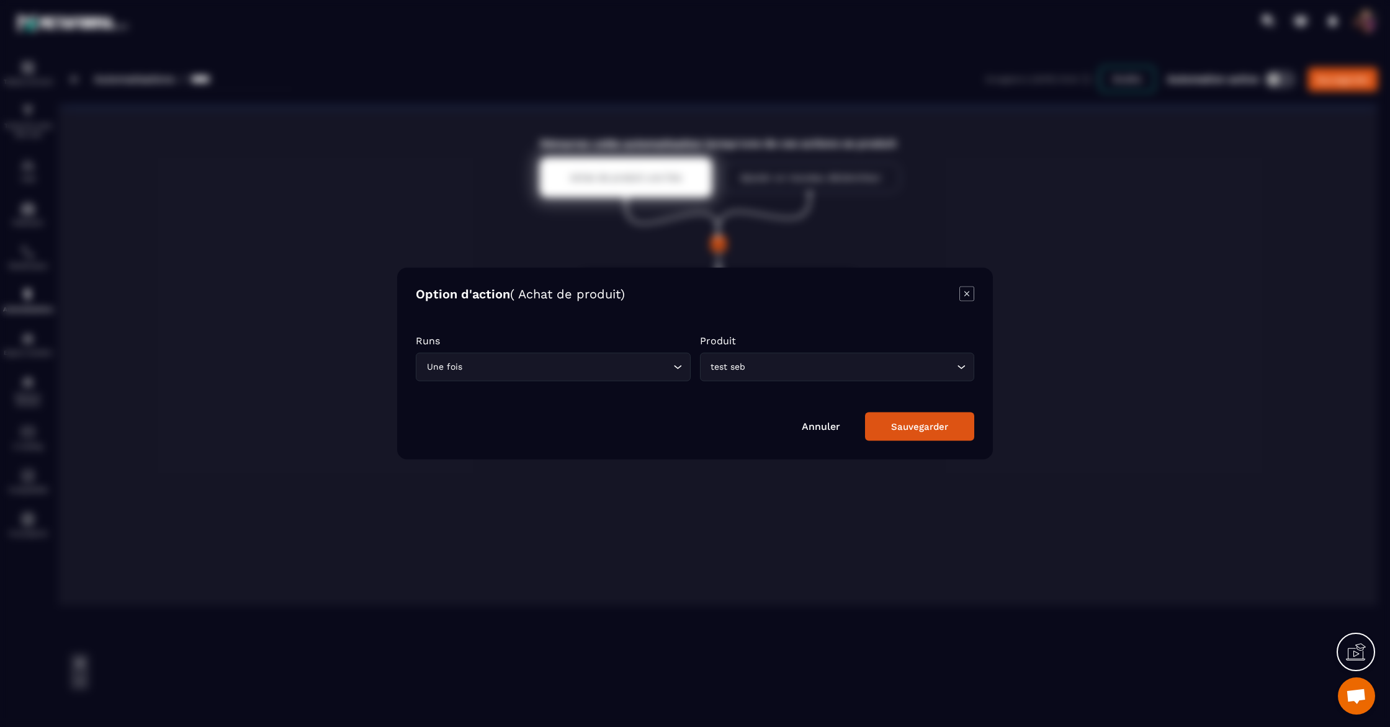
click at [968, 289] on icon "Modal window" at bounding box center [967, 294] width 15 height 15
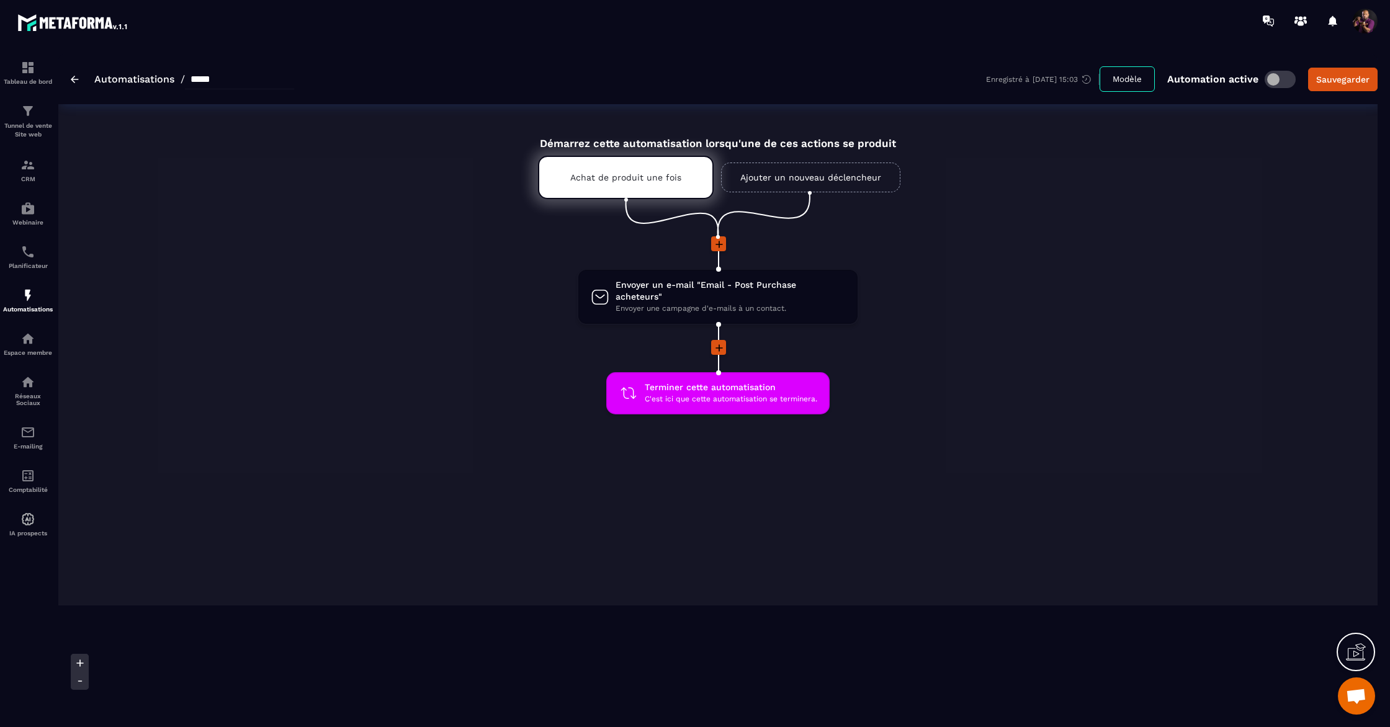
click at [813, 174] on link "Ajouter un nouveau déclencheur" at bounding box center [810, 178] width 179 height 30
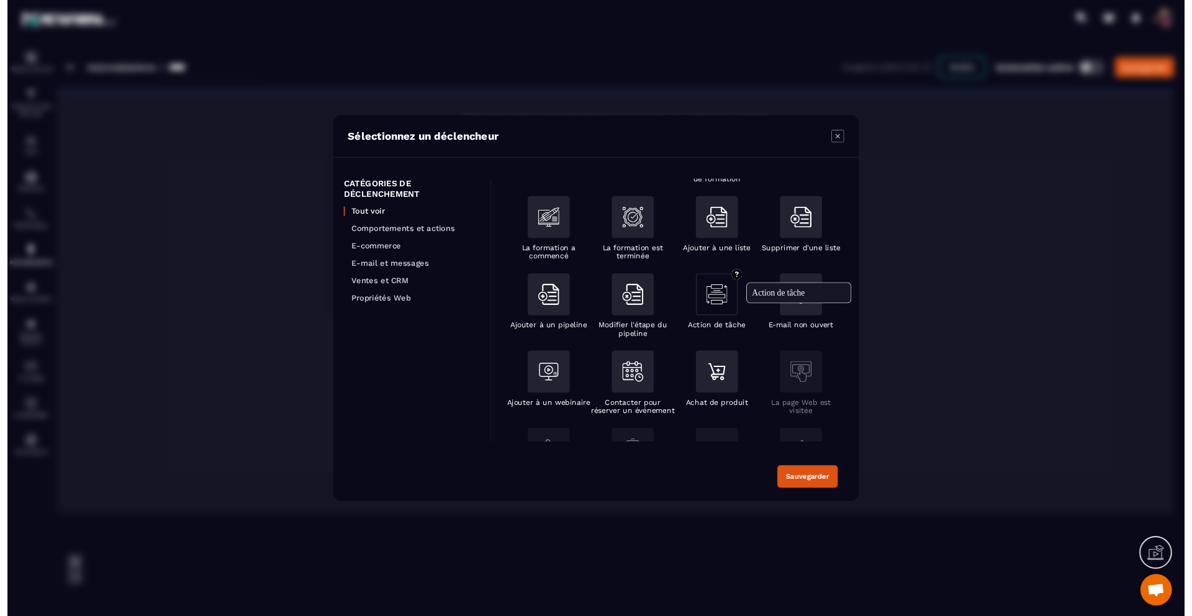
scroll to position [85, 0]
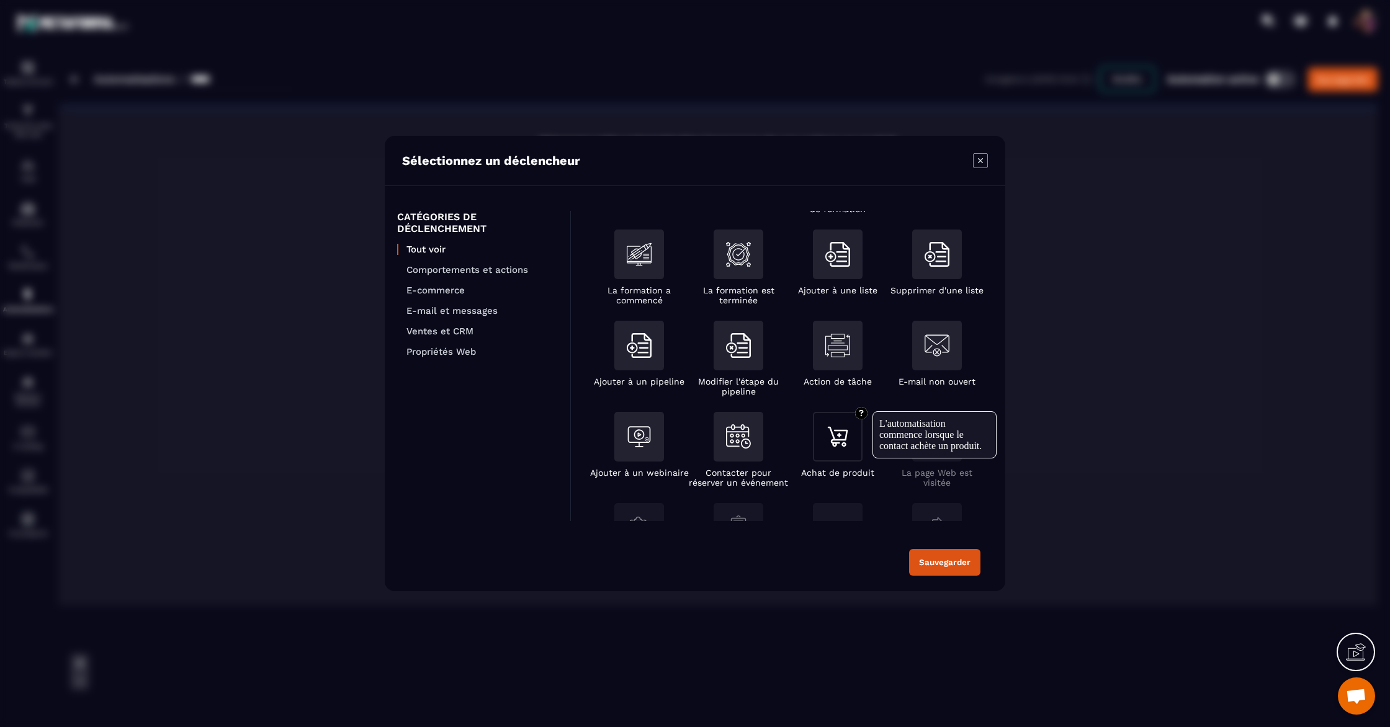
click at [833, 457] on div "Modal window" at bounding box center [838, 437] width 50 height 50
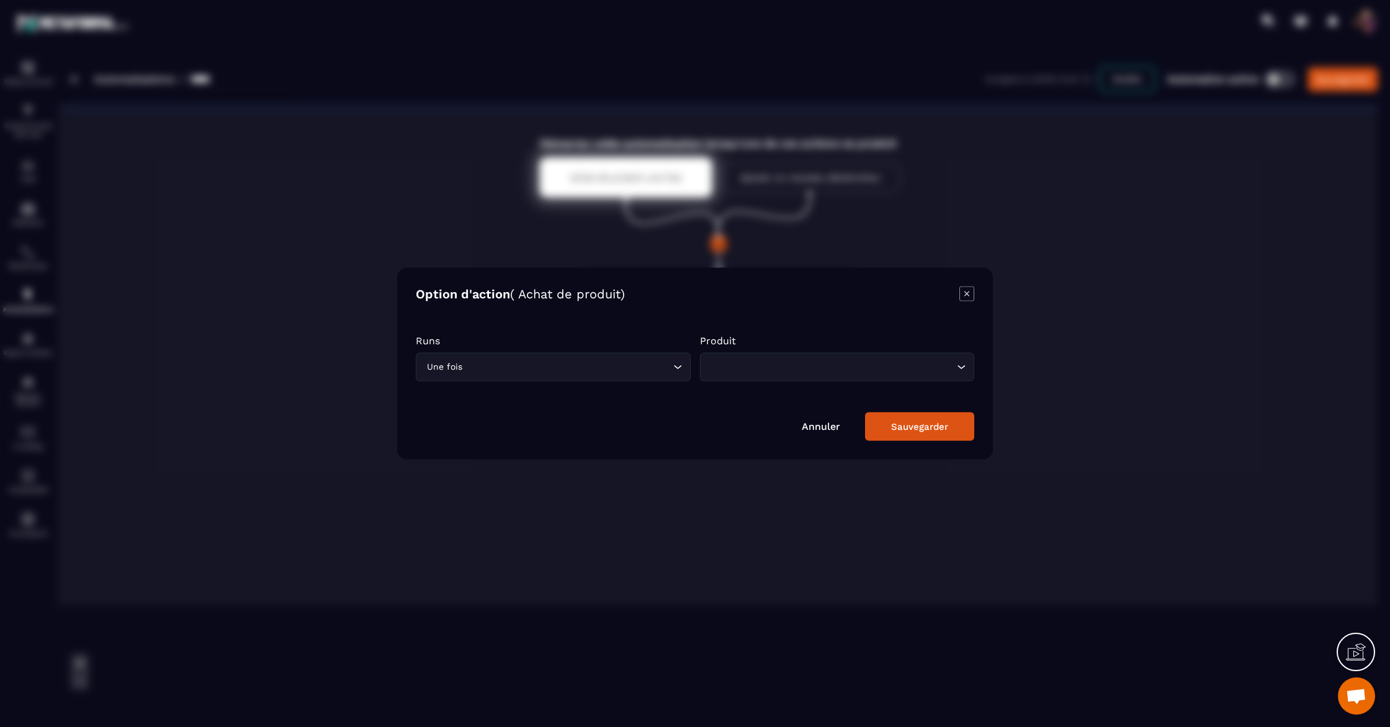
click at [958, 367] on icon "Search for option" at bounding box center [961, 367] width 12 height 12
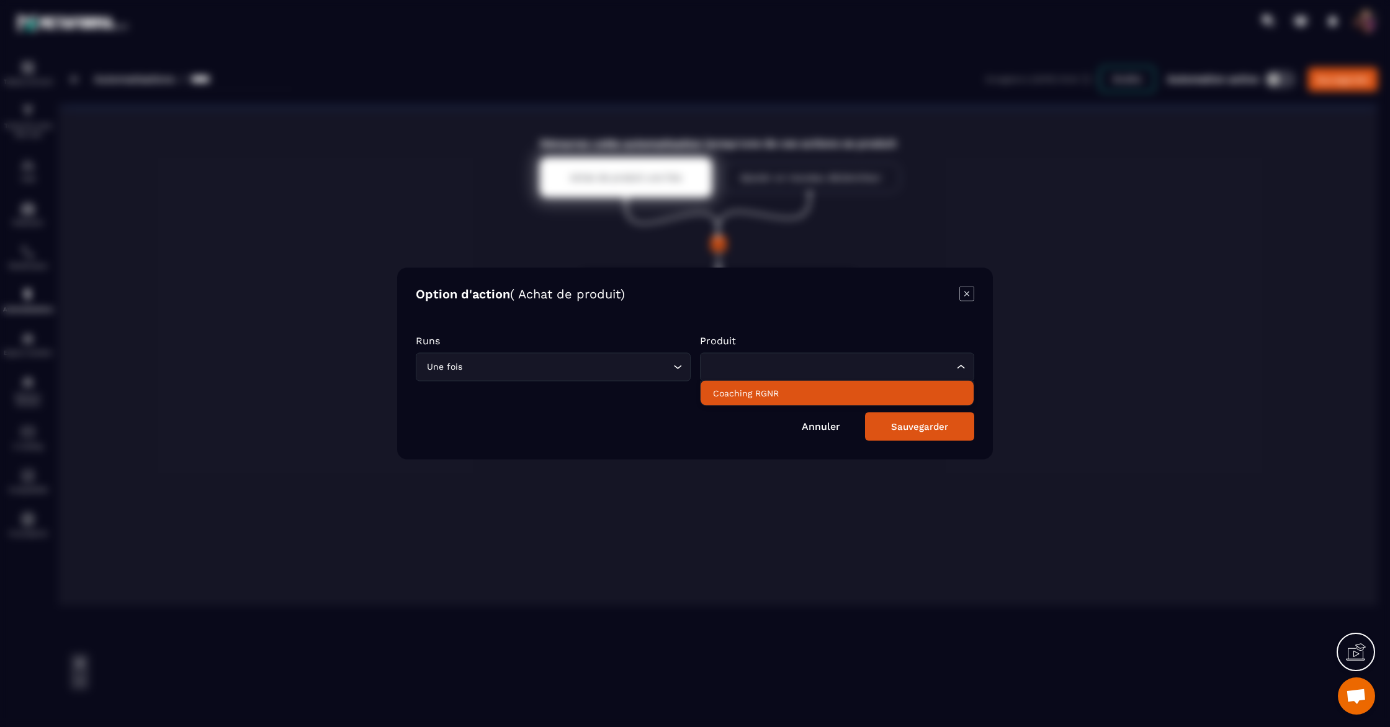
click at [865, 403] on li "Coaching RGNR" at bounding box center [838, 393] width 274 height 25
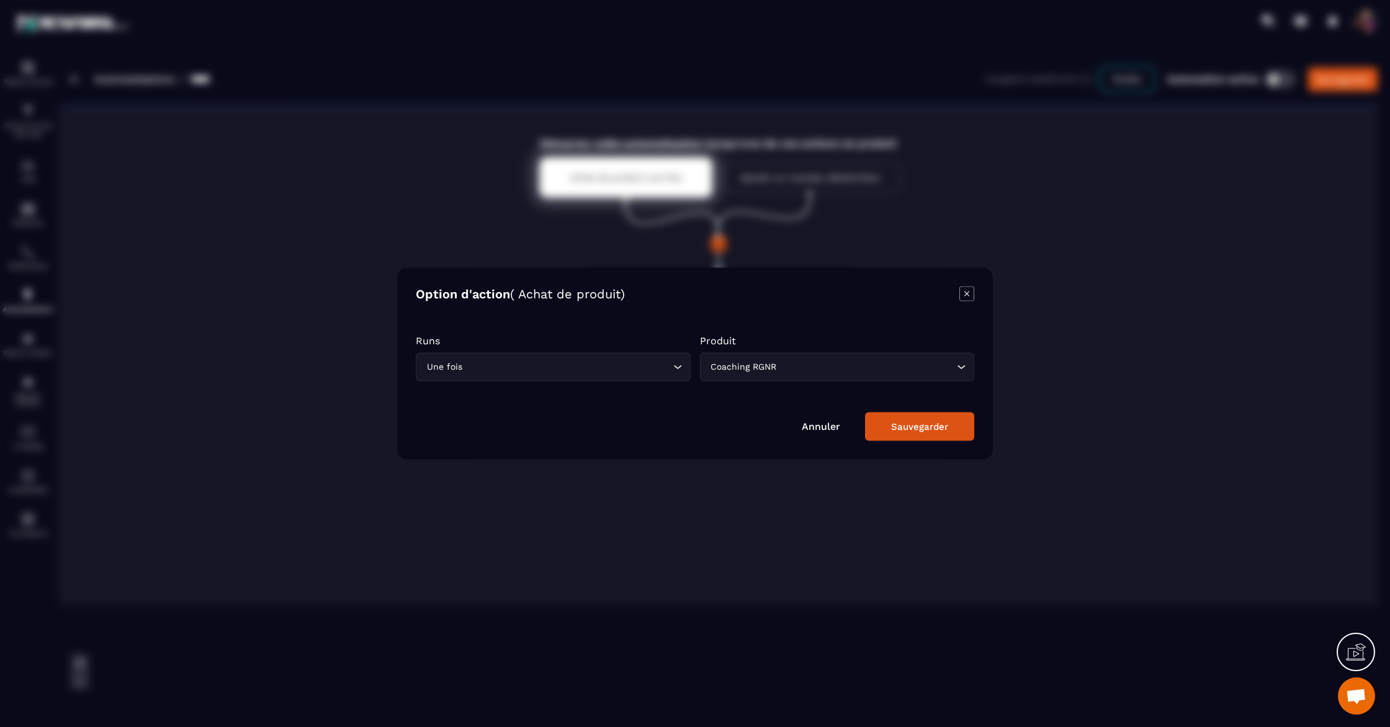
click at [925, 418] on button "Sauvegarder" at bounding box center [919, 427] width 109 height 29
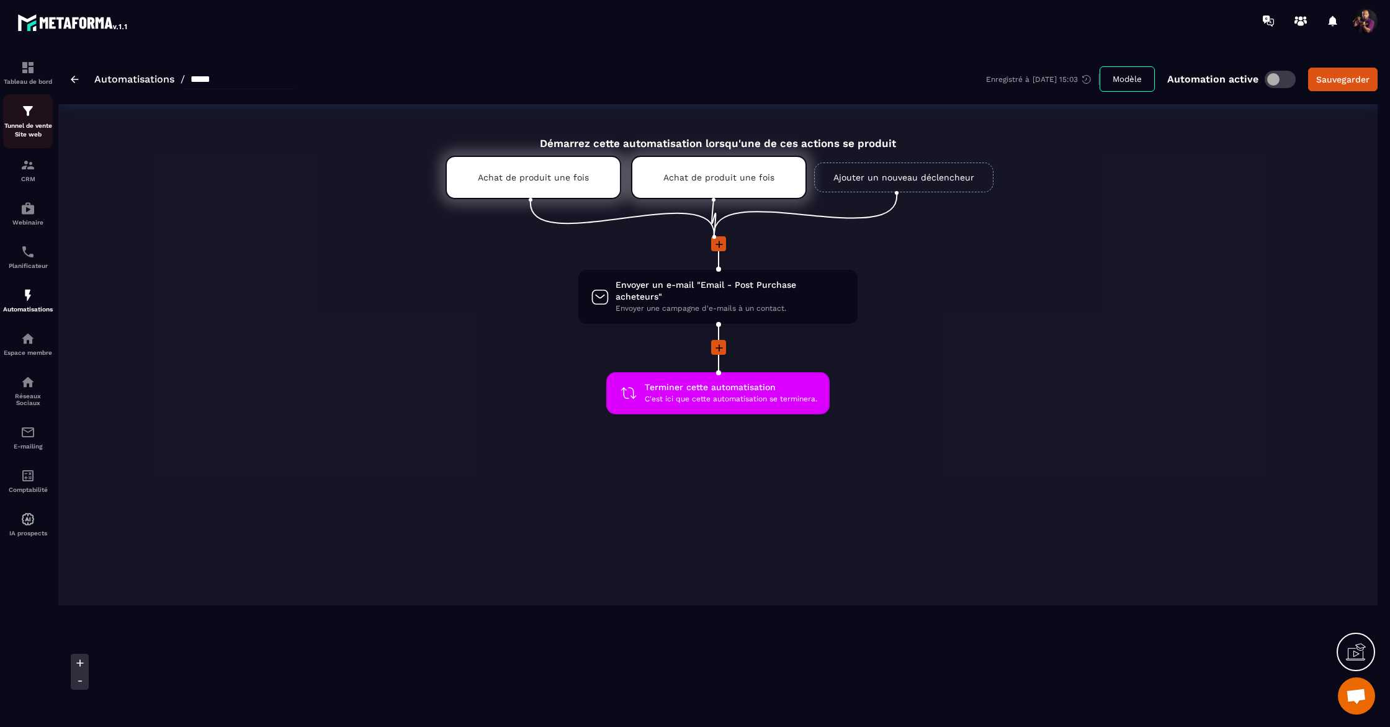
click at [30, 136] on p "Tunnel de vente Site web" at bounding box center [28, 130] width 50 height 17
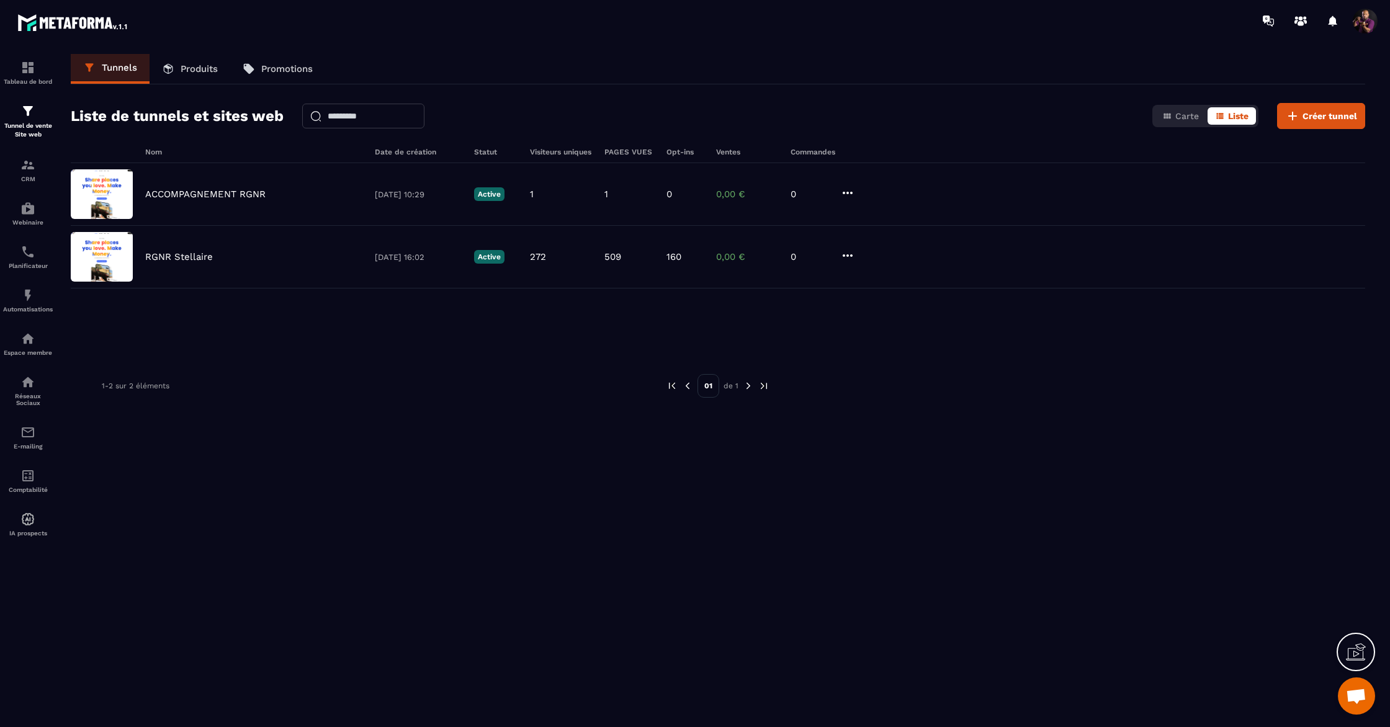
click at [202, 66] on p "Produits" at bounding box center [199, 68] width 37 height 11
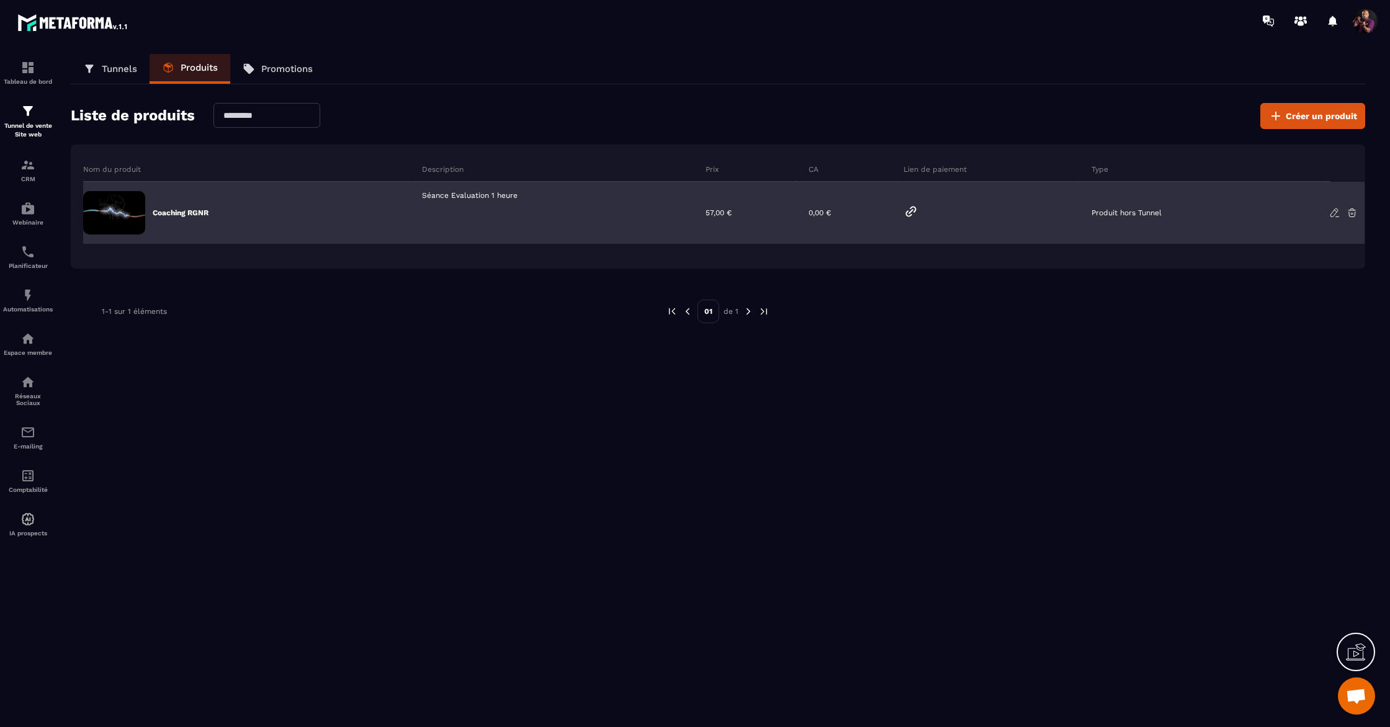
click at [1133, 209] on p "Produit hors Tunnel" at bounding box center [1127, 213] width 70 height 9
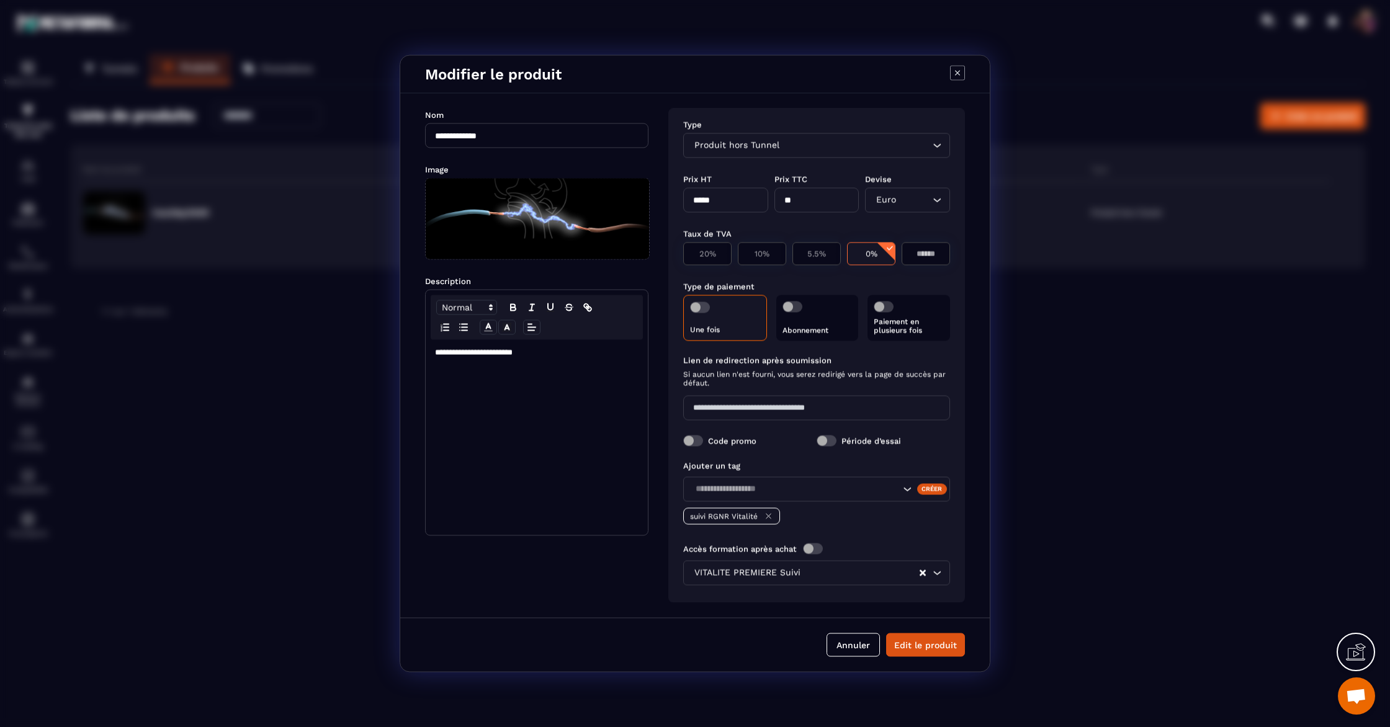
click at [937, 141] on icon "Search for option" at bounding box center [937, 146] width 12 height 12
click at [916, 643] on button "Edit le produit" at bounding box center [925, 646] width 79 height 24
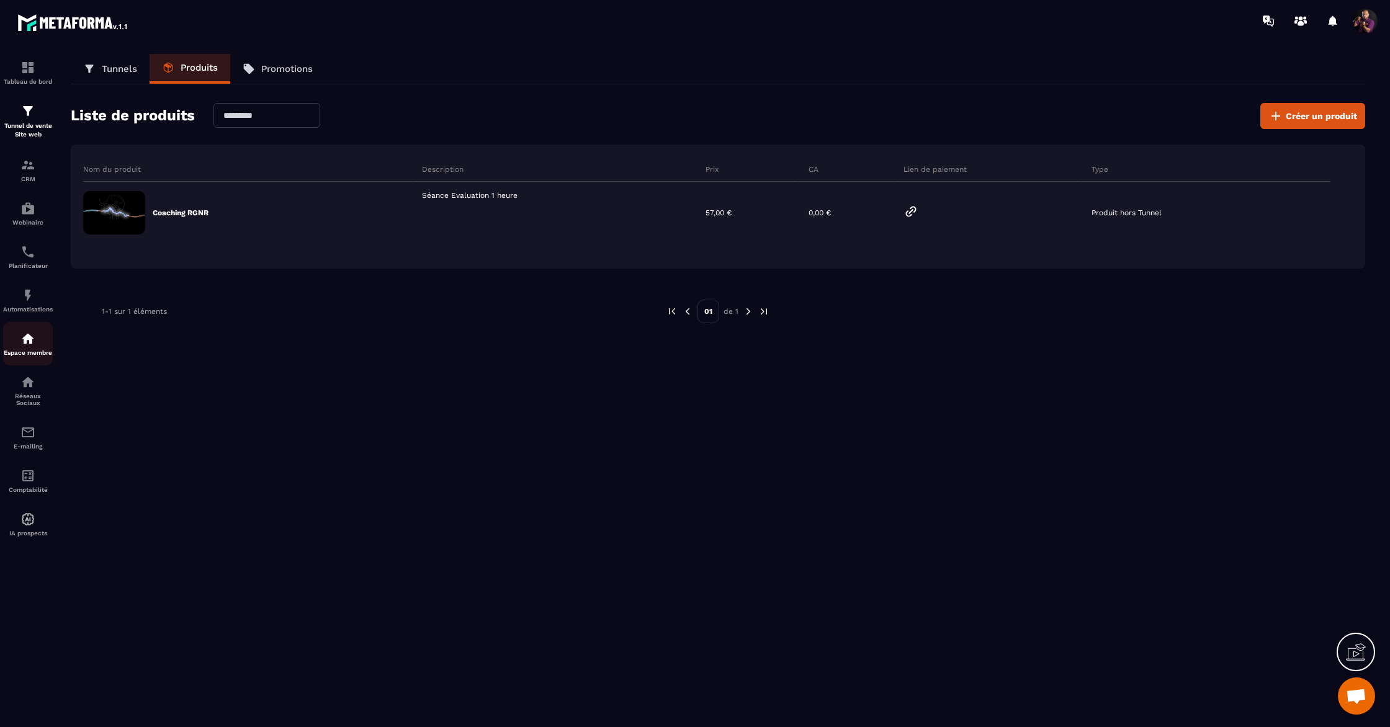
click at [16, 340] on div "Espace membre" at bounding box center [28, 343] width 50 height 25
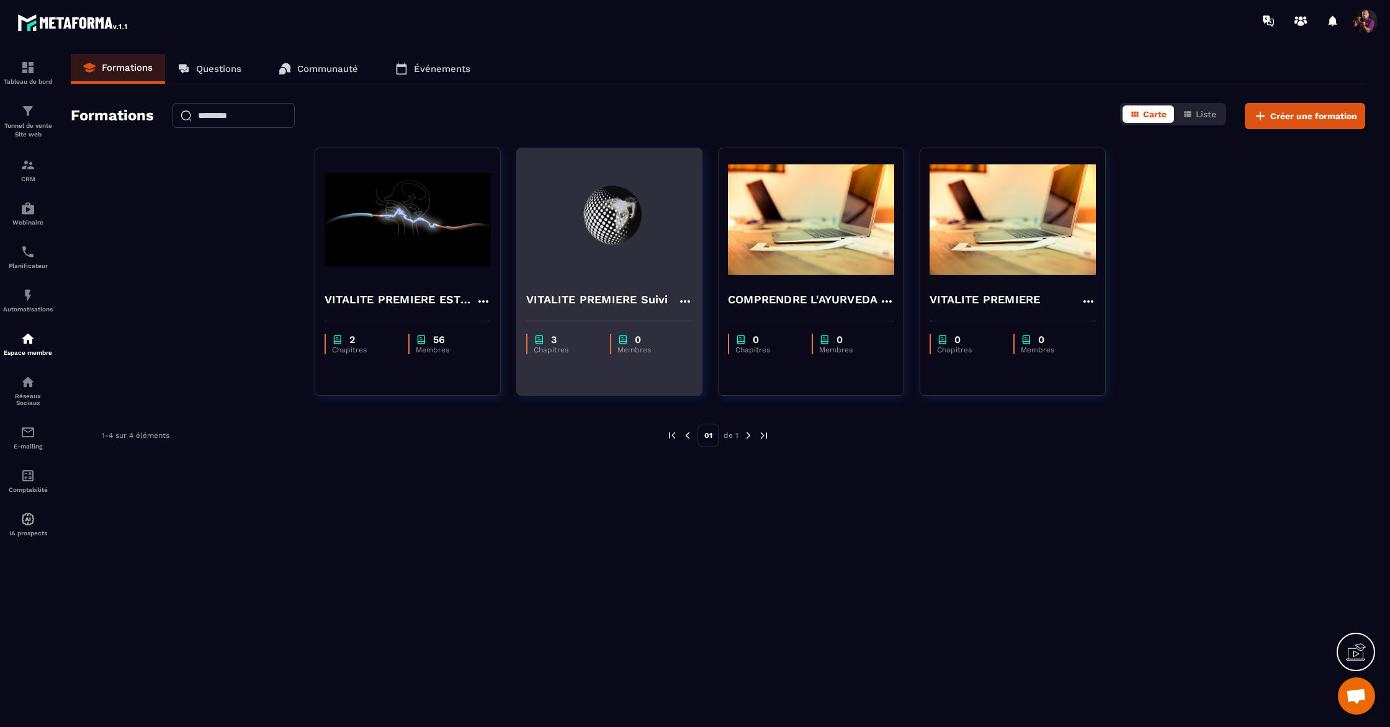
click at [618, 233] on img at bounding box center [609, 220] width 166 height 124
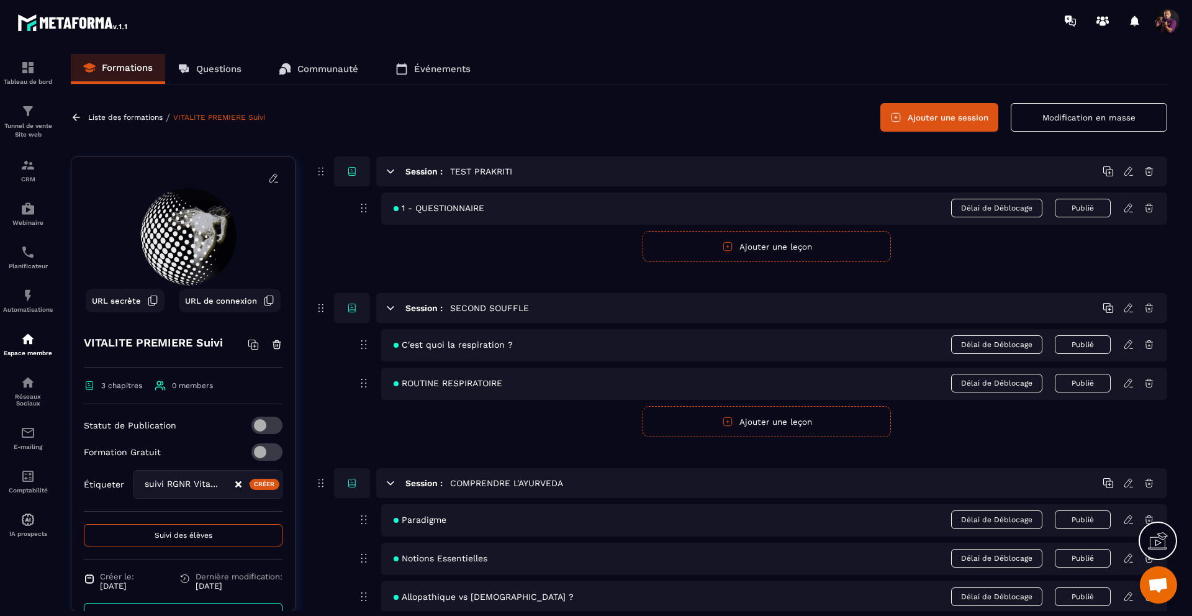
click at [1151, 542] on icon at bounding box center [1158, 541] width 20 height 20
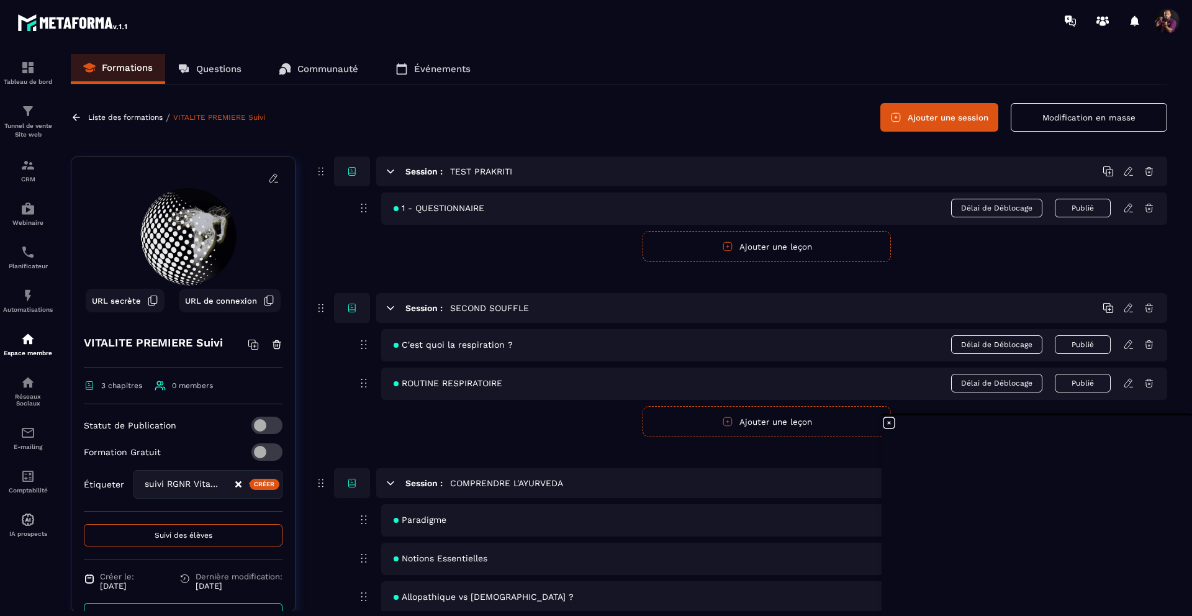
click at [884, 416] on icon at bounding box center [888, 422] width 15 height 15
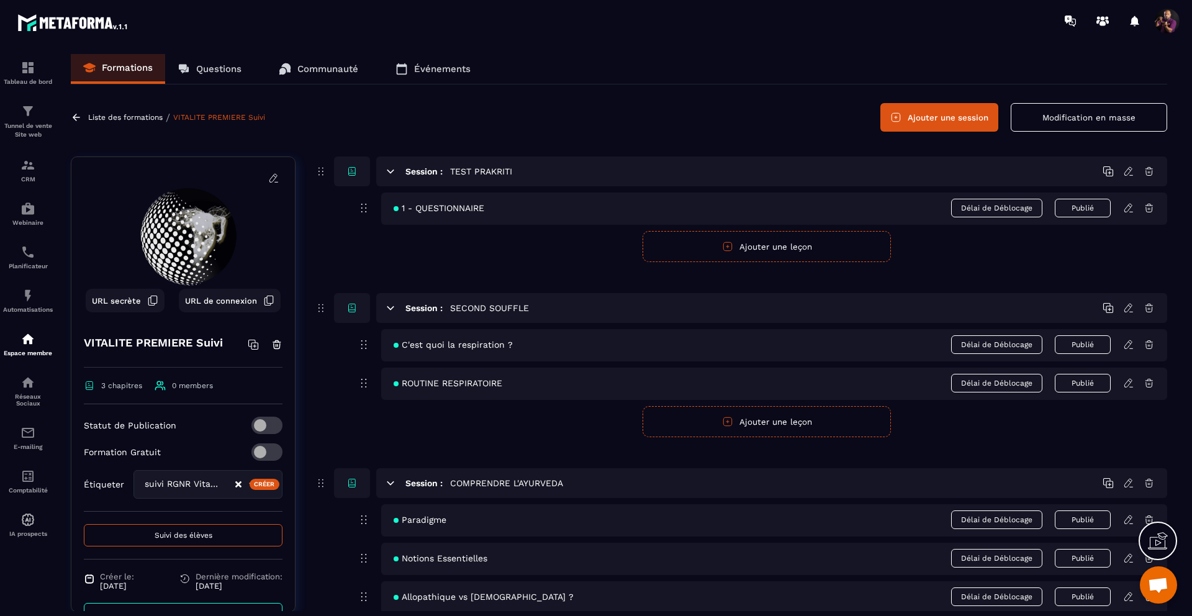
click at [1148, 536] on icon at bounding box center [1158, 541] width 20 height 20
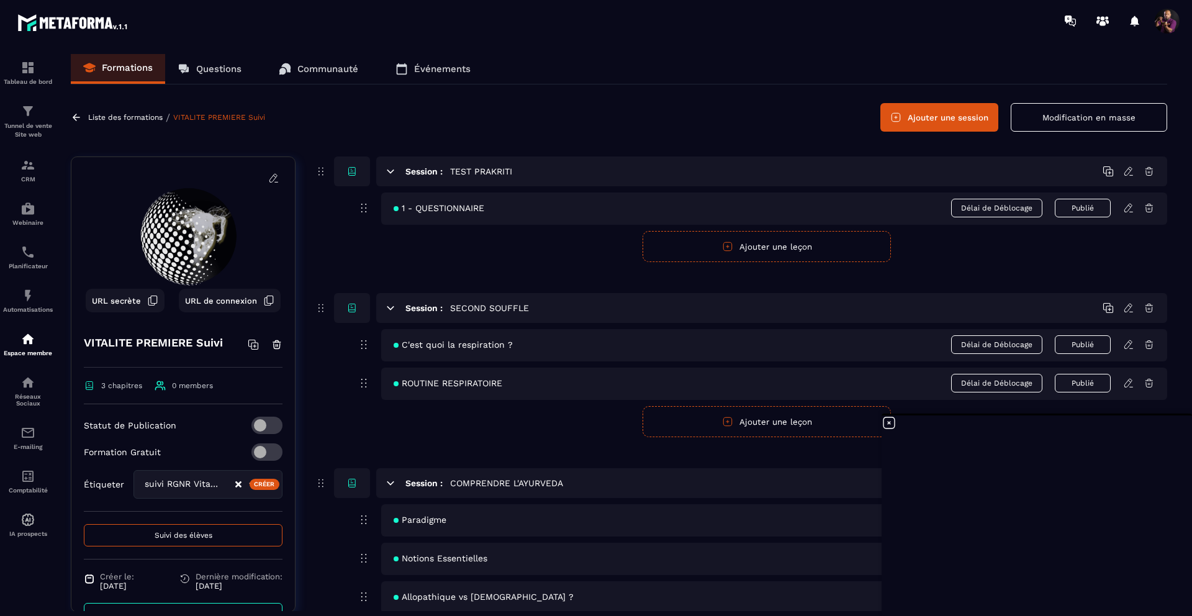
click at [153, 301] on icon at bounding box center [152, 300] width 11 height 11
click at [145, 119] on p "Liste des formations" at bounding box center [125, 117] width 74 height 9
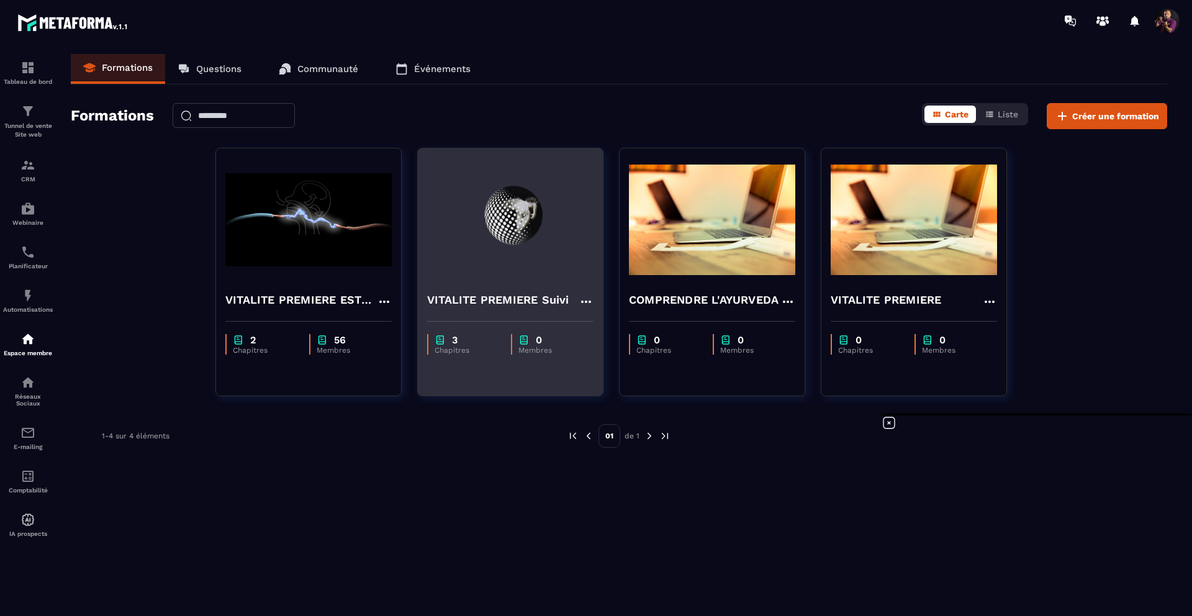
click at [511, 256] on img at bounding box center [510, 220] width 166 height 124
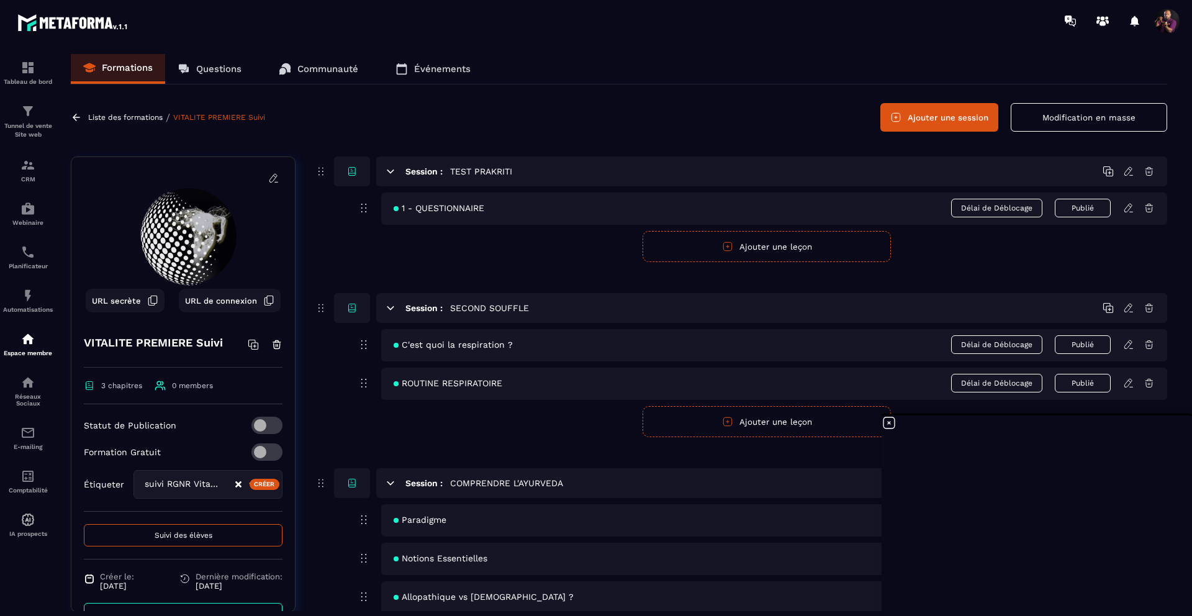
click at [248, 343] on icon at bounding box center [253, 344] width 11 height 11
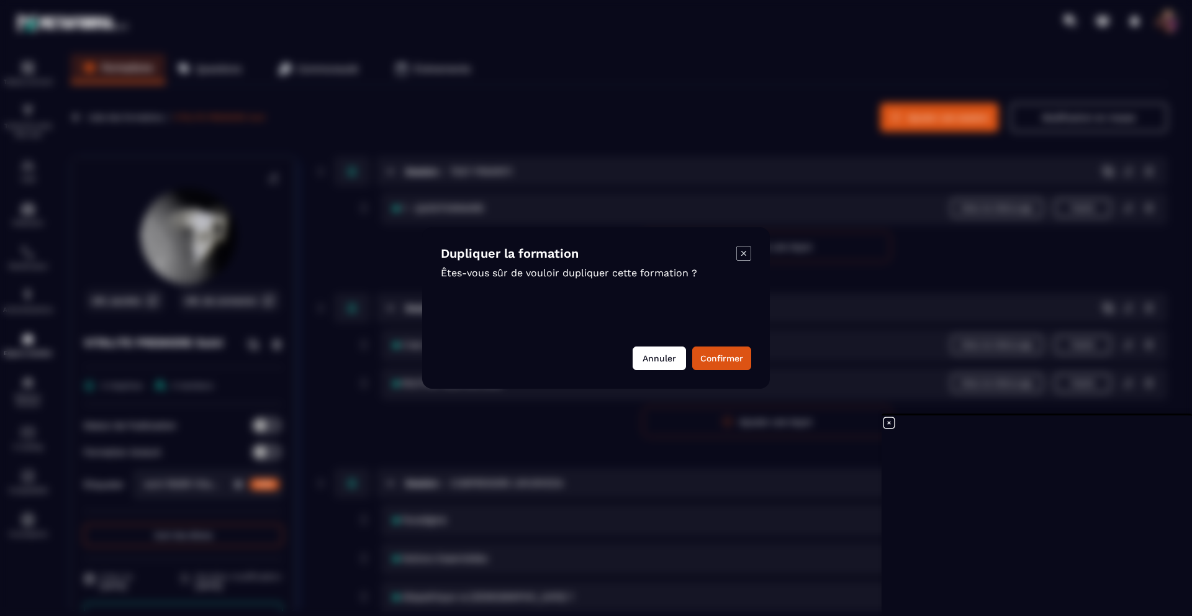
click at [677, 362] on button "Annuler" at bounding box center [658, 358] width 53 height 24
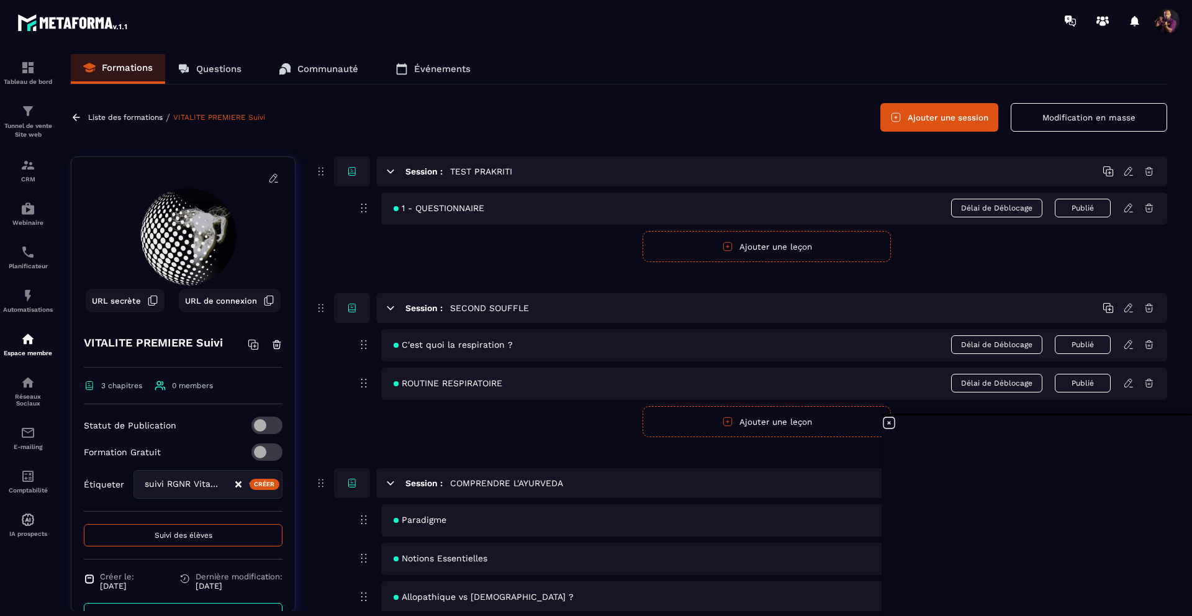
click at [130, 299] on span "URL secrète" at bounding box center [116, 300] width 49 height 9
click at [268, 179] on icon at bounding box center [273, 178] width 11 height 11
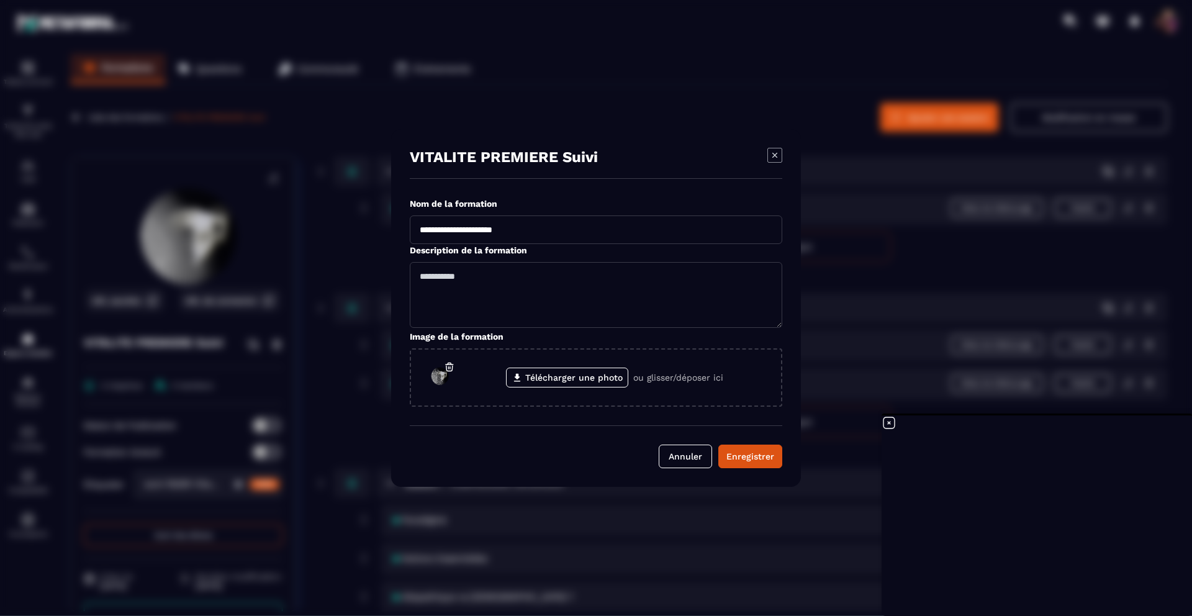
click at [773, 157] on icon "Modal window" at bounding box center [774, 155] width 5 height 5
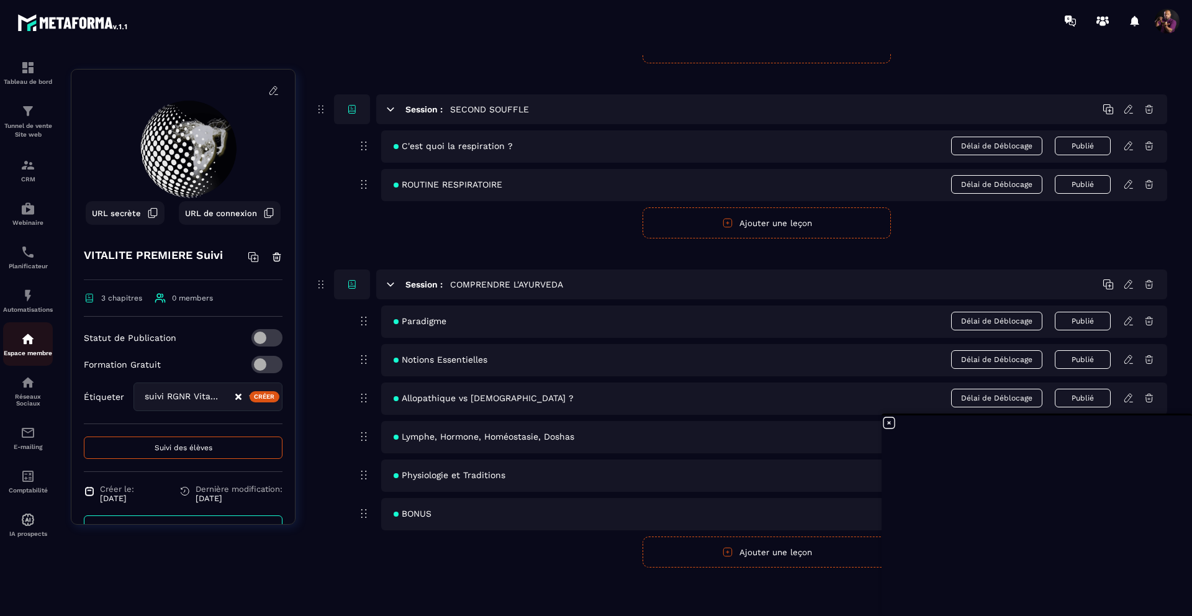
click at [31, 346] on img at bounding box center [27, 338] width 15 height 15
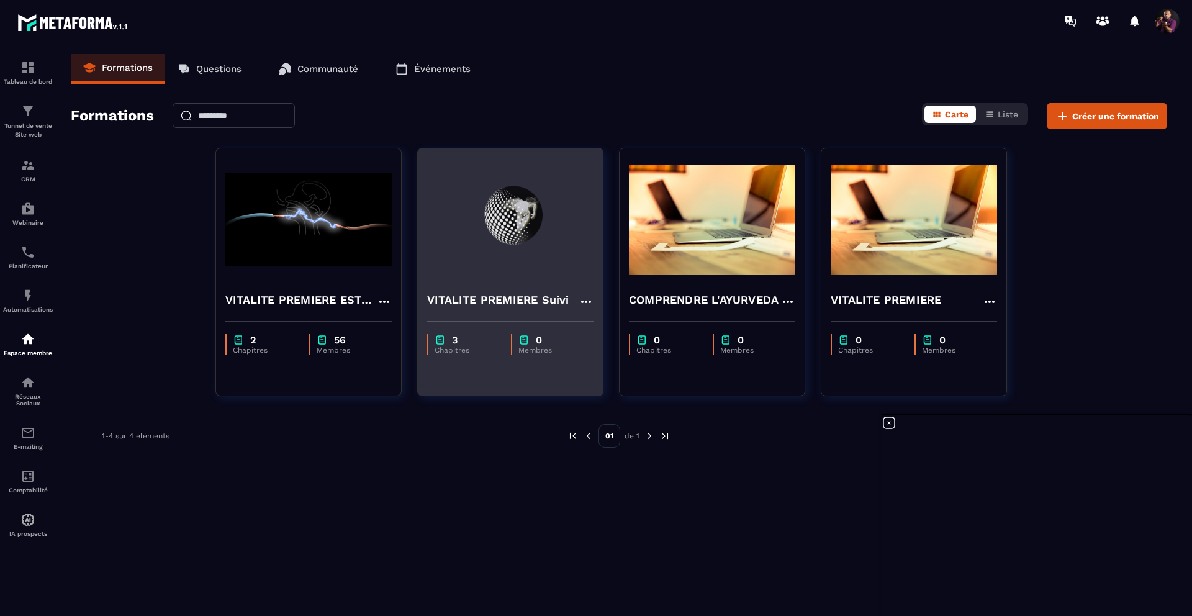
click at [582, 300] on icon at bounding box center [586, 301] width 10 height 2
click at [624, 327] on button "Modifier" at bounding box center [622, 327] width 78 height 22
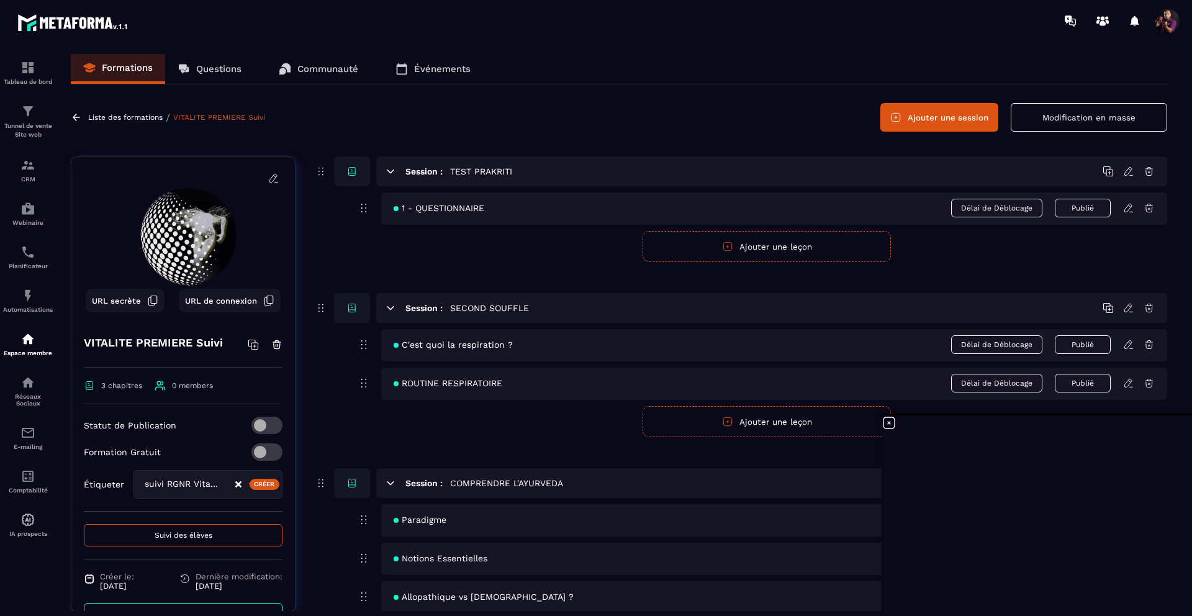
click at [1082, 110] on button "Modification en masse" at bounding box center [1089, 117] width 156 height 29
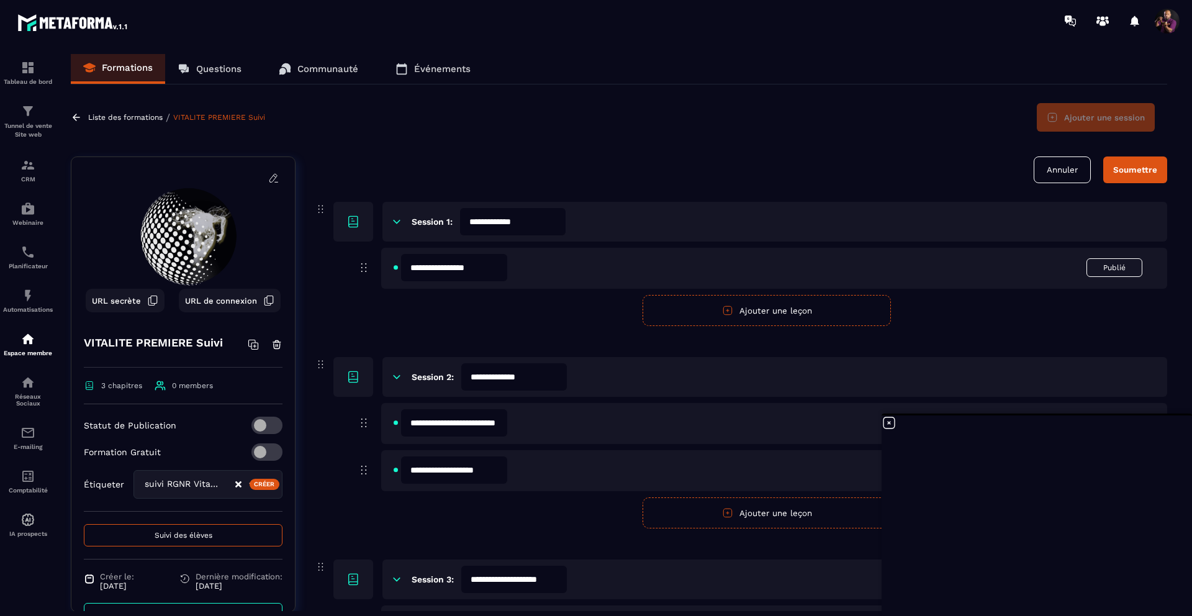
click at [1056, 173] on button "Annuler" at bounding box center [1061, 169] width 57 height 27
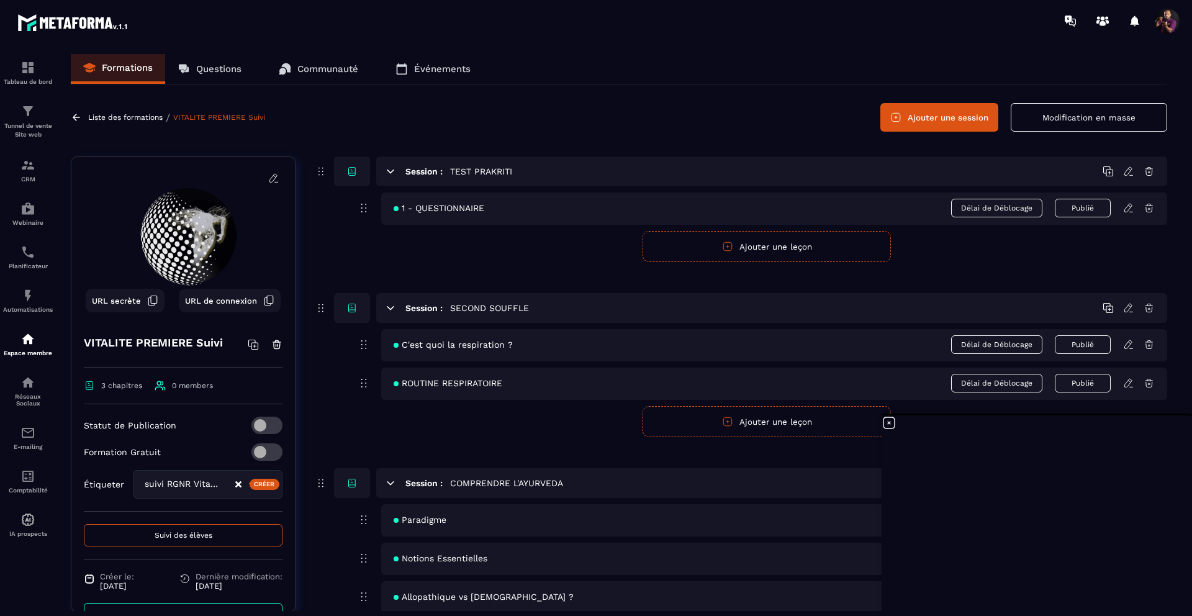
click at [256, 428] on span at bounding box center [266, 424] width 31 height 17
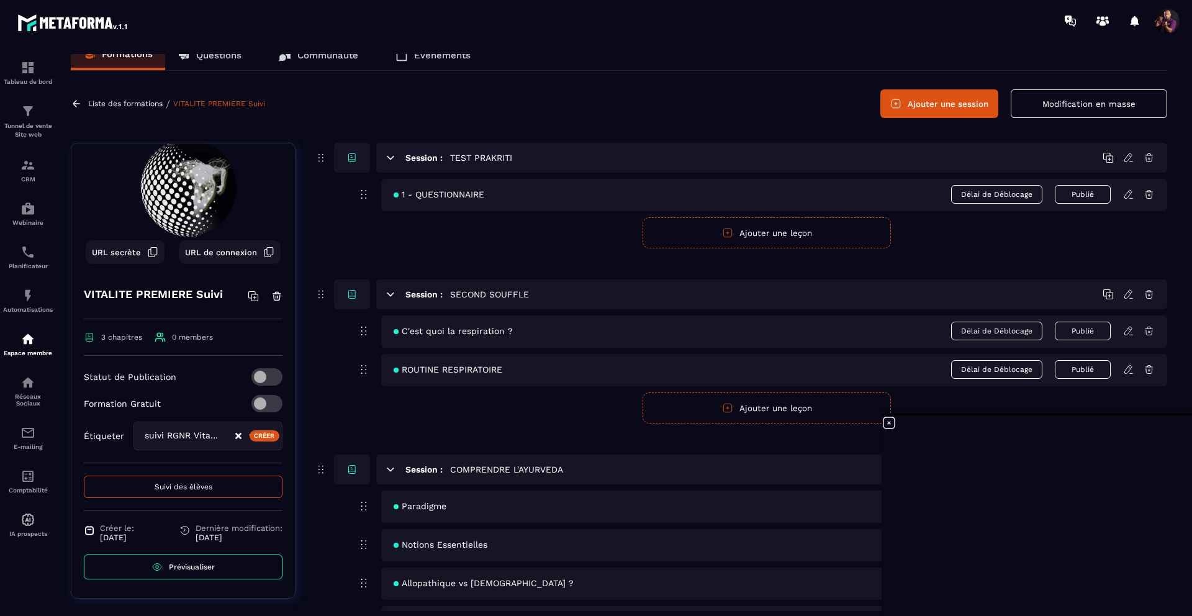
scroll to position [15, 0]
click at [154, 562] on icon at bounding box center [157, 565] width 9 height 7
click at [186, 435] on div "suivi RGNR Vitalité" at bounding box center [187, 435] width 95 height 14
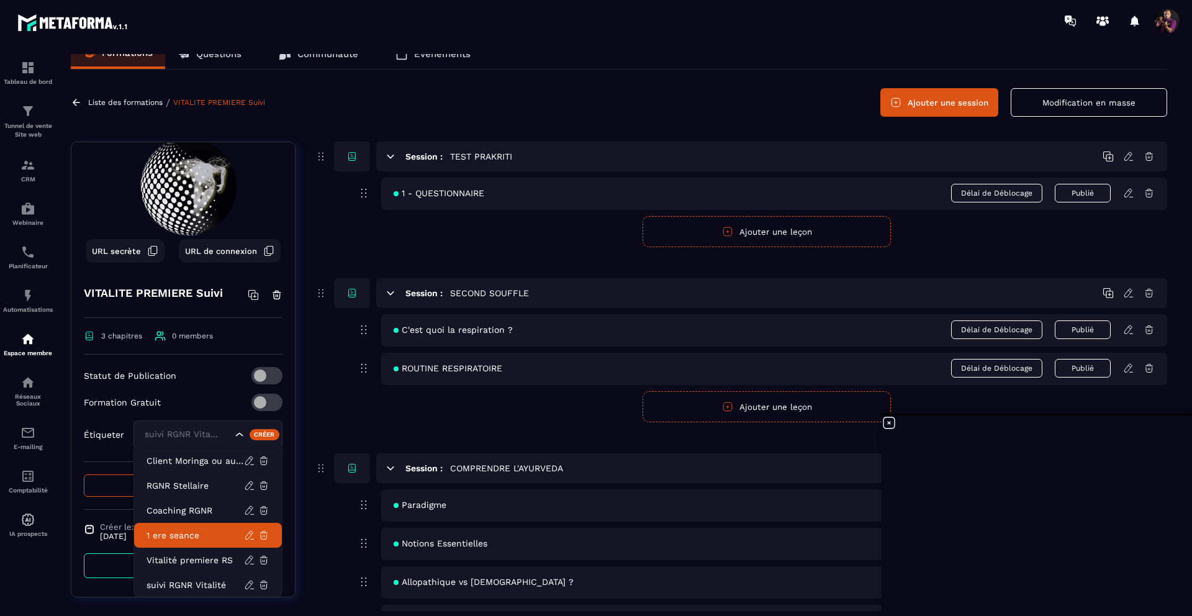
click at [173, 533] on p "1 ere seance" at bounding box center [194, 535] width 97 height 12
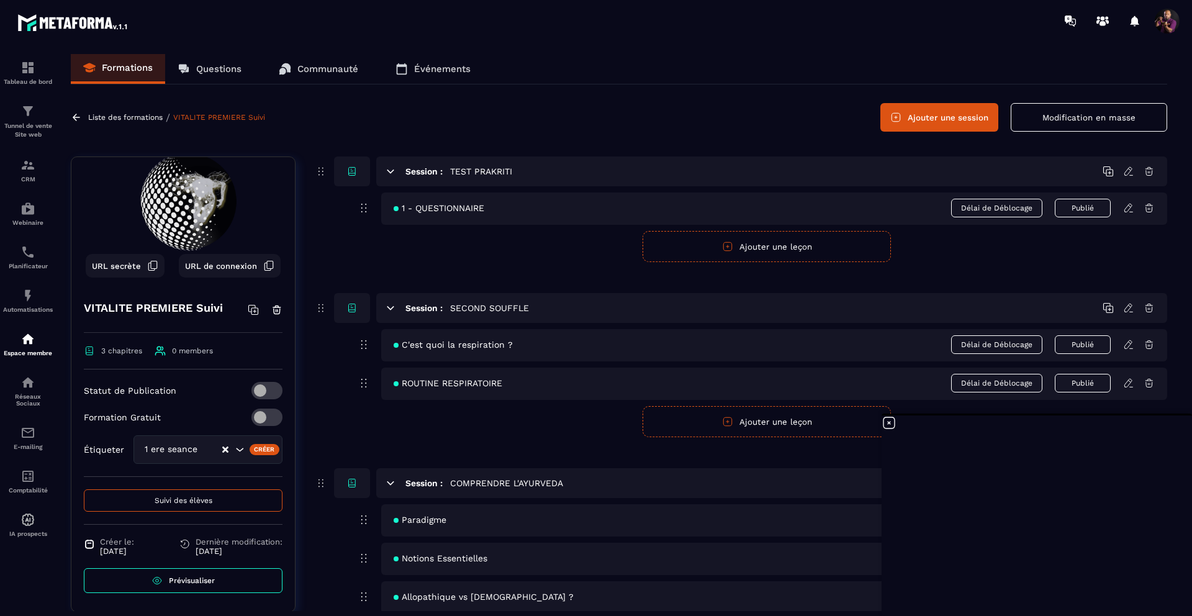
scroll to position [0, 0]
click at [398, 127] on div "Liste des formations / VITALITE PREMIERE Suivi Ajouter une session Modification…" at bounding box center [619, 117] width 1096 height 29
click at [130, 263] on span "URL secrète" at bounding box center [116, 265] width 49 height 9
